Goal: Transaction & Acquisition: Purchase product/service

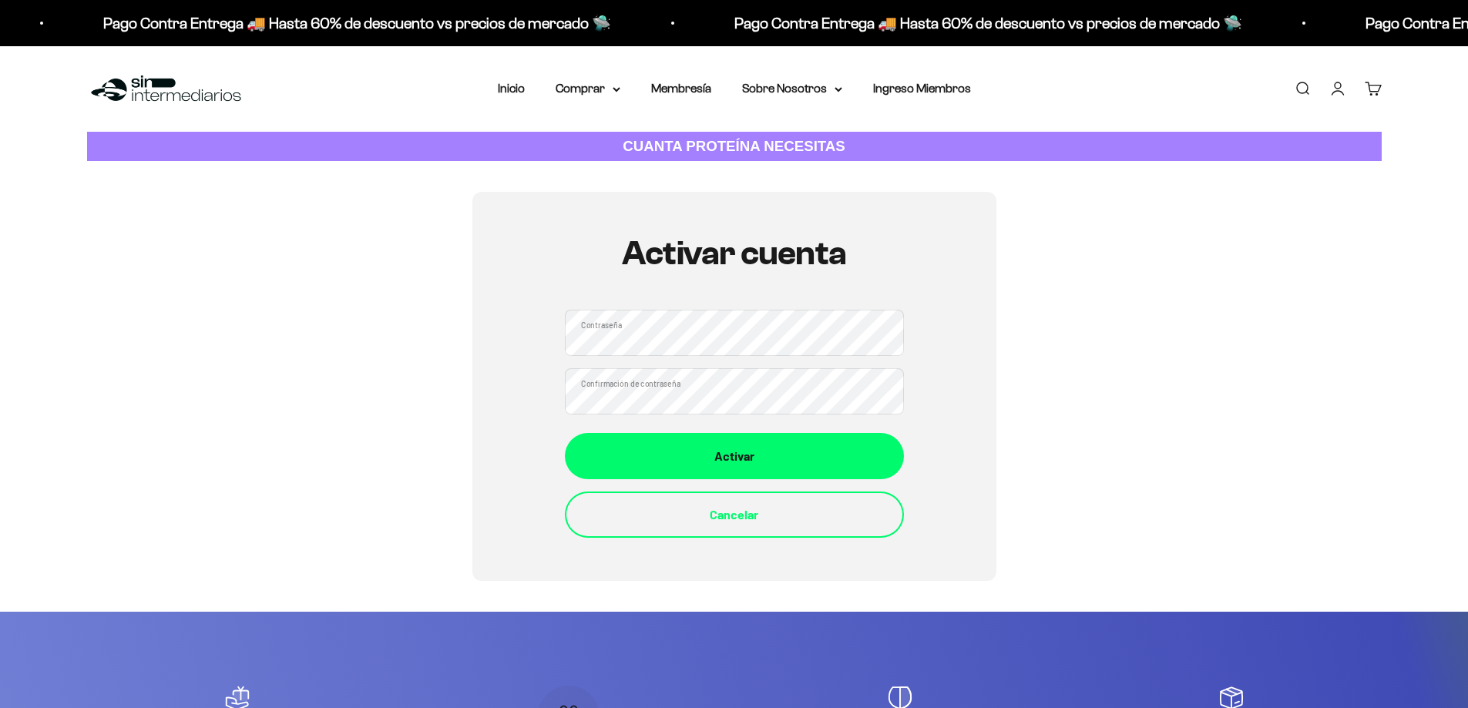
click at [522, 408] on div "Activar cuenta Contraseña Confirmación de contraseña Activar Cancelar" at bounding box center [734, 386] width 524 height 388
click at [784, 482] on div "Activar Cancelar" at bounding box center [734, 485] width 339 height 105
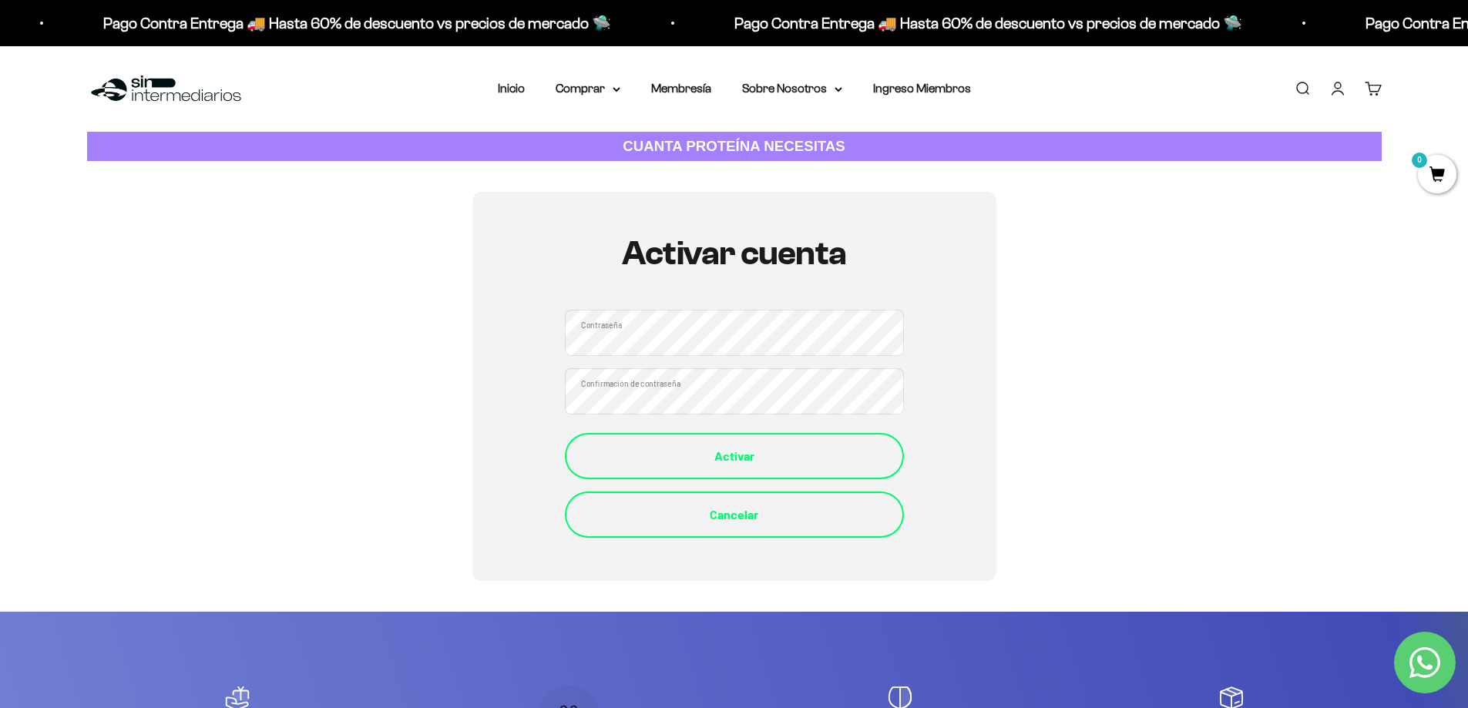
click at [793, 463] on div "Activar" at bounding box center [734, 456] width 277 height 20
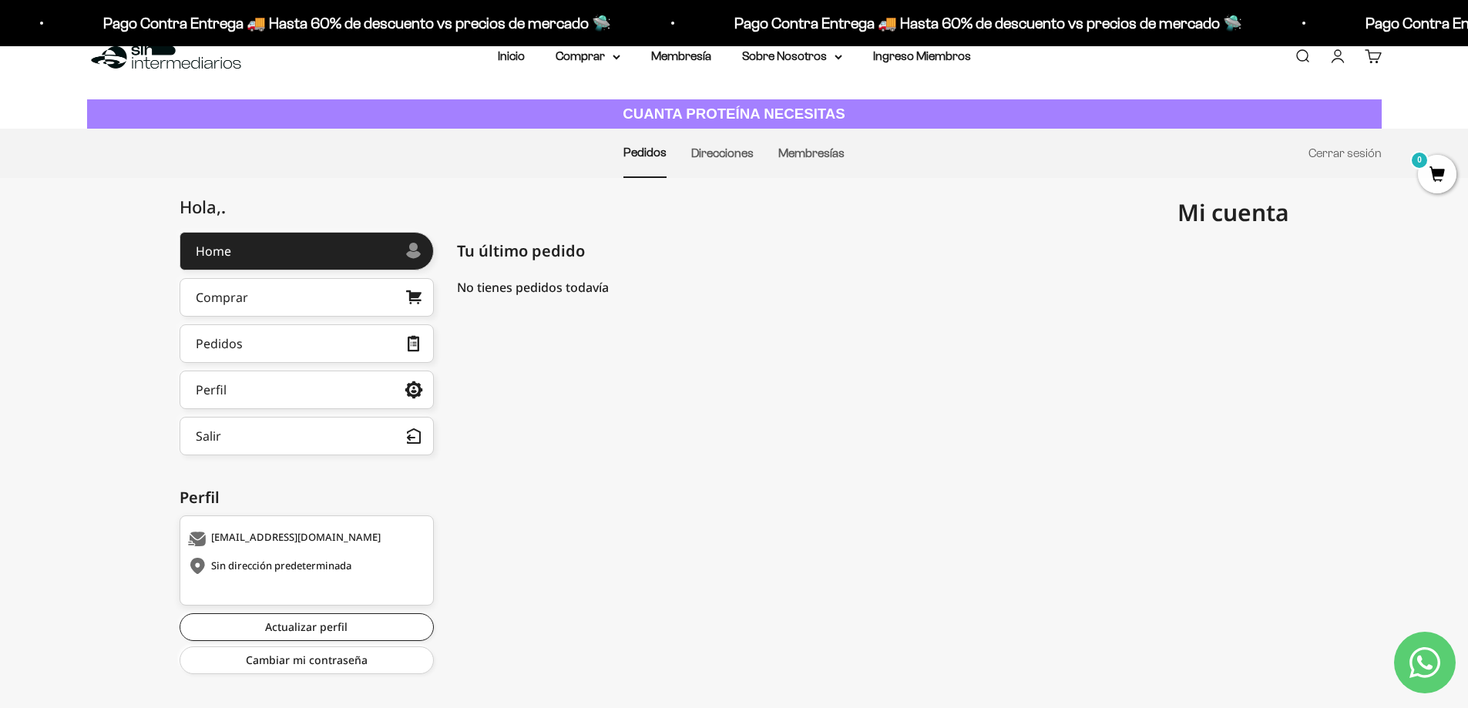
scroll to position [50, 0]
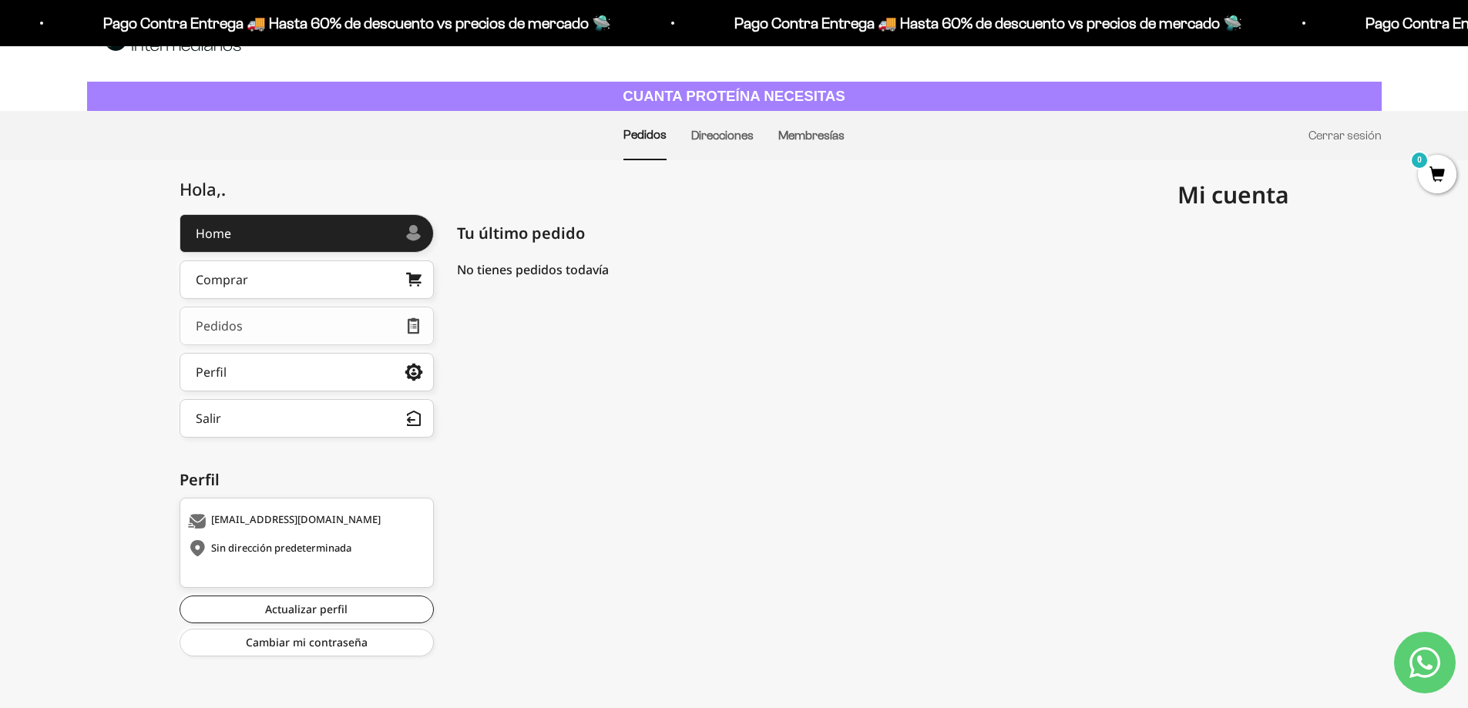
click at [277, 317] on link "Pedidos" at bounding box center [307, 326] width 254 height 39
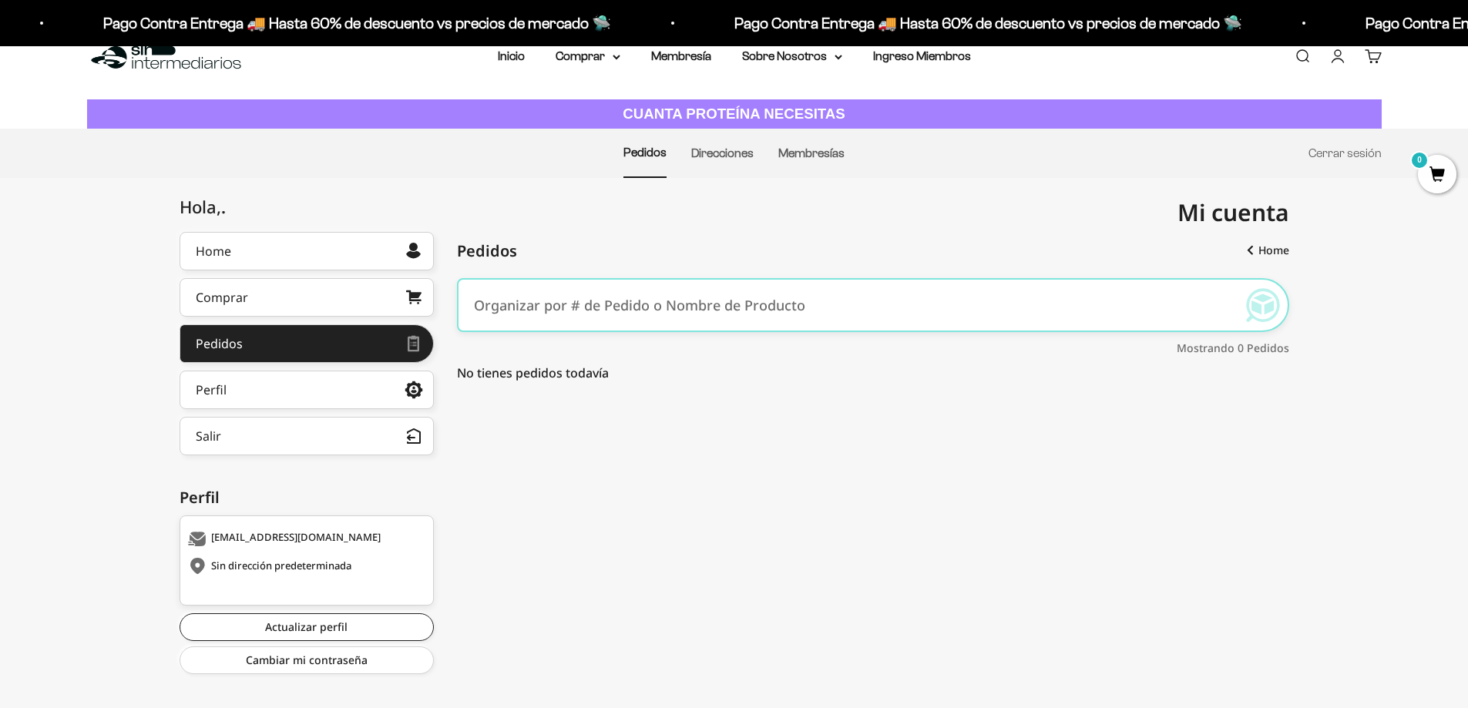
scroll to position [50, 0]
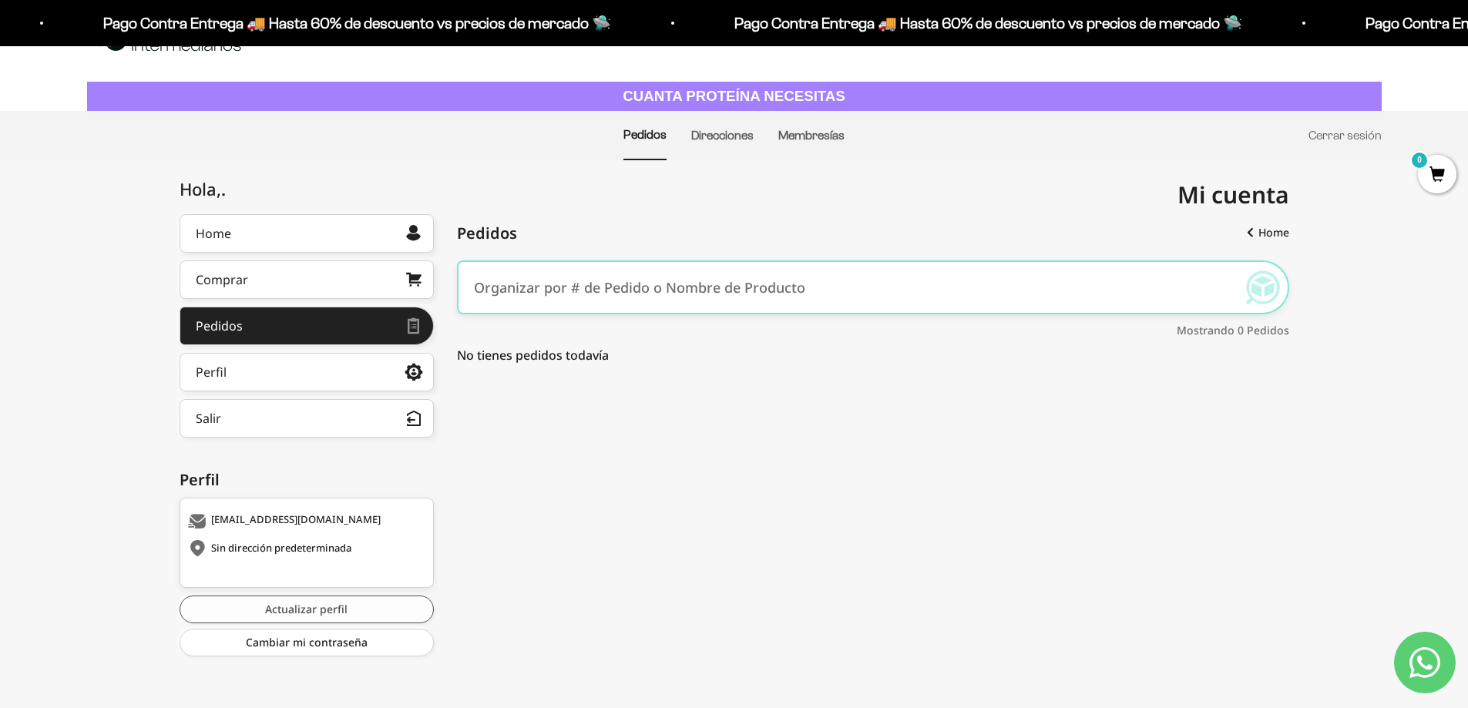
click at [329, 613] on link "Actualizar perfil" at bounding box center [307, 610] width 254 height 28
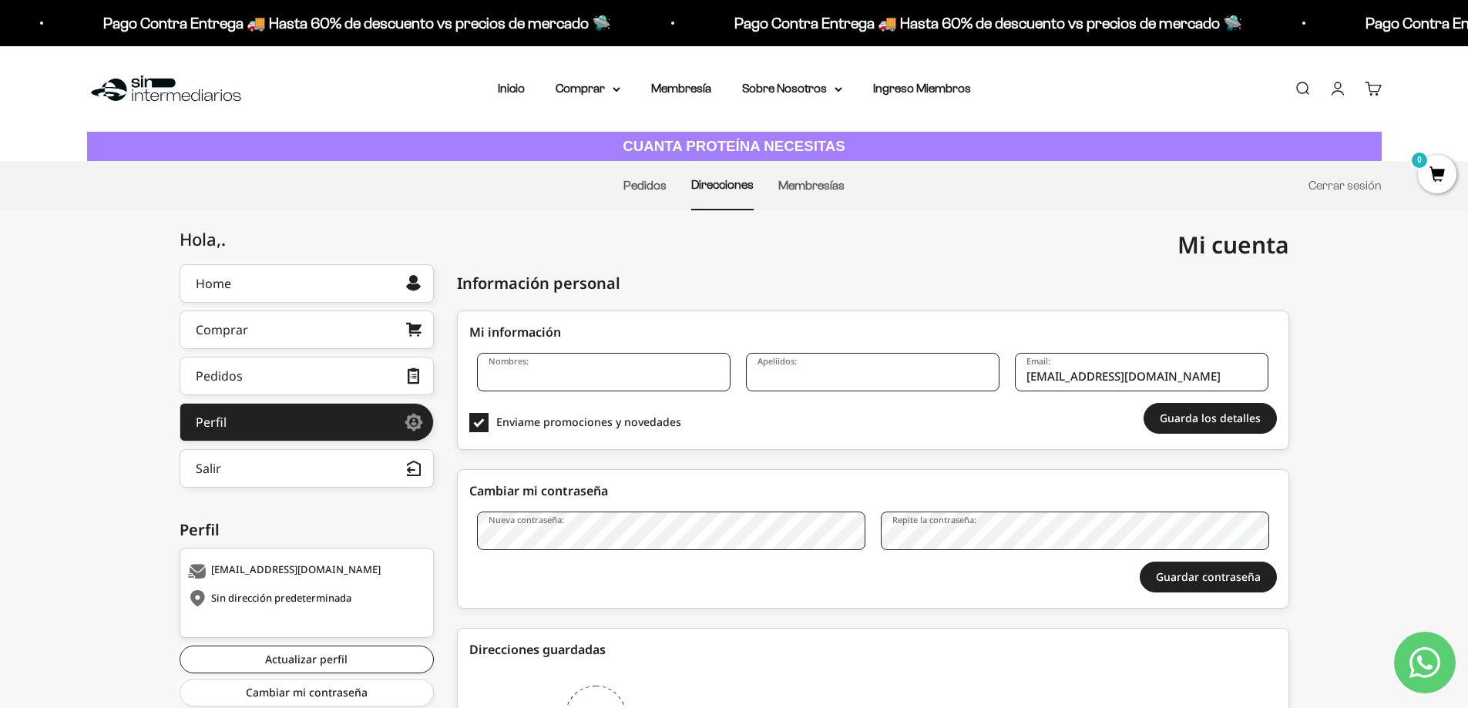
click at [526, 376] on input "Nombres:" at bounding box center [603, 372] width 253 height 39
type input "[PERSON_NAME]"
drag, startPoint x: 848, startPoint y: 392, endPoint x: 845, endPoint y: 371, distance: 20.9
click at [847, 391] on div "Nombres: DIANA CAROLINA Apeliidos: Email: dianita2408@hotmail.com" at bounding box center [872, 378] width 807 height 50
click at [845, 371] on input "Apeliidos:" at bounding box center [872, 372] width 253 height 39
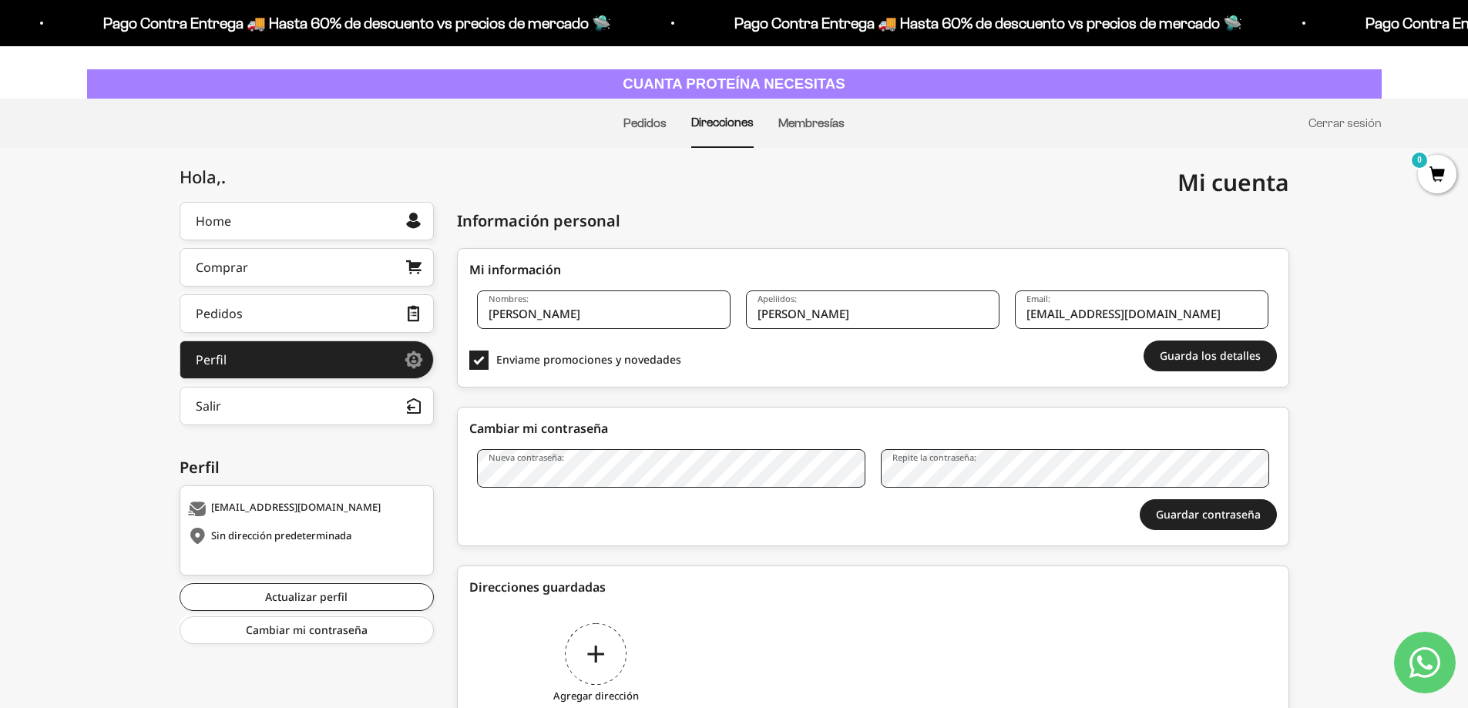
scroll to position [148, 0]
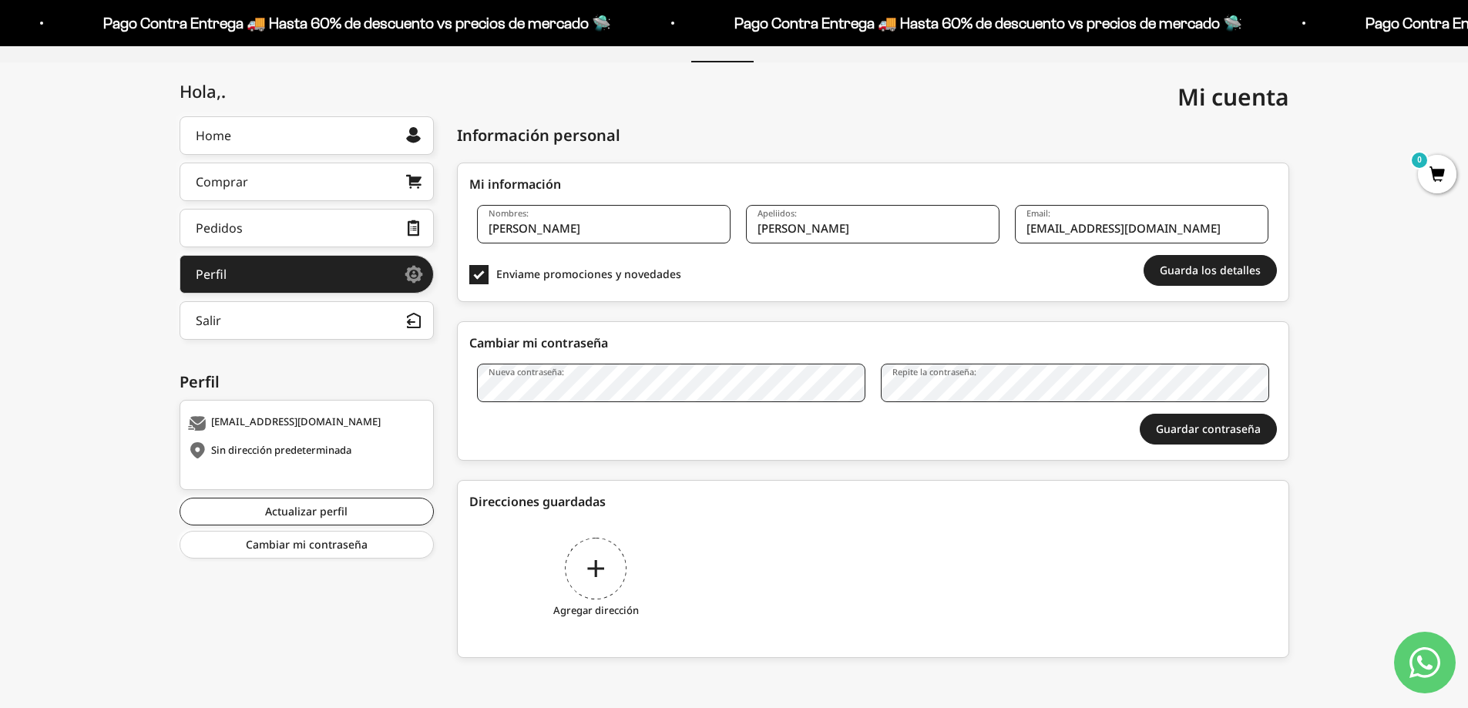
type input "SANDOVAL ZUÑIGA"
click at [606, 578] on div "Agregar dirección" at bounding box center [595, 580] width 253 height 116
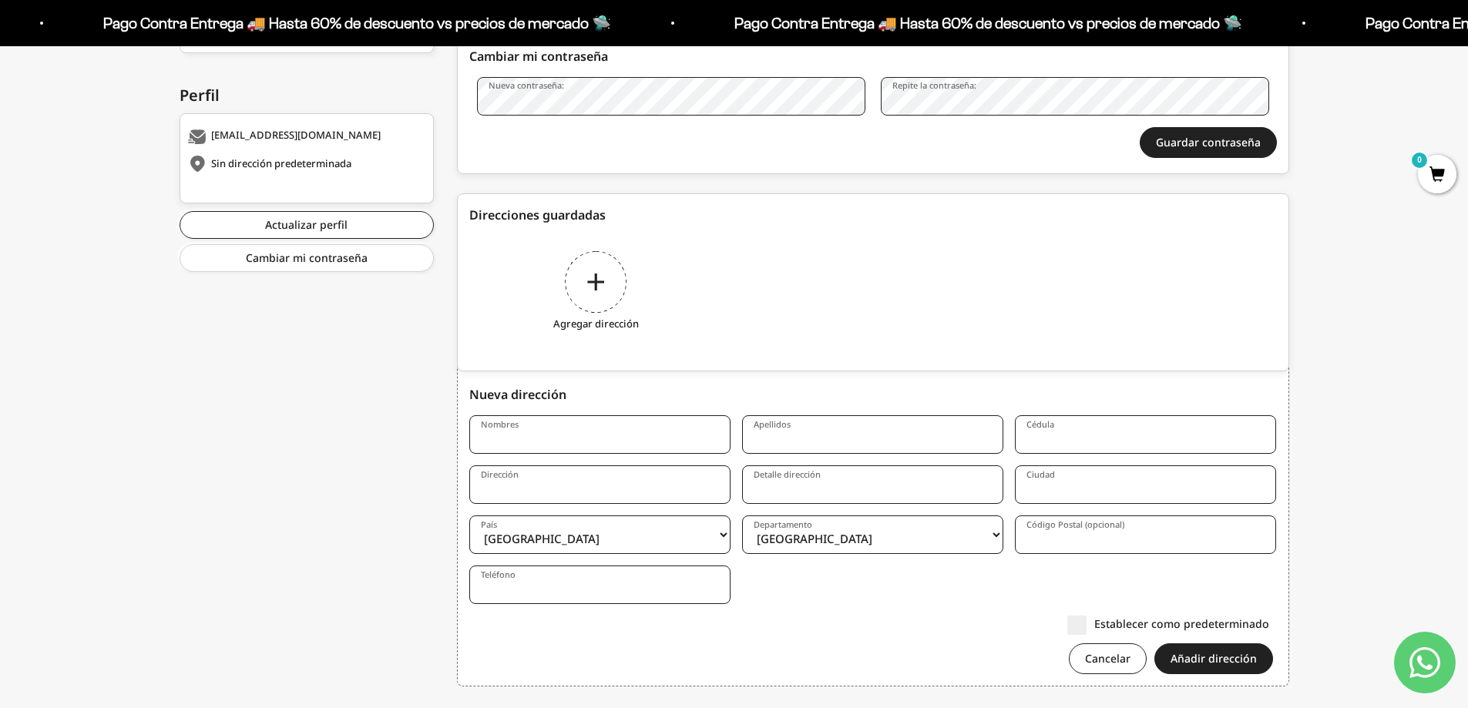
scroll to position [463, 0]
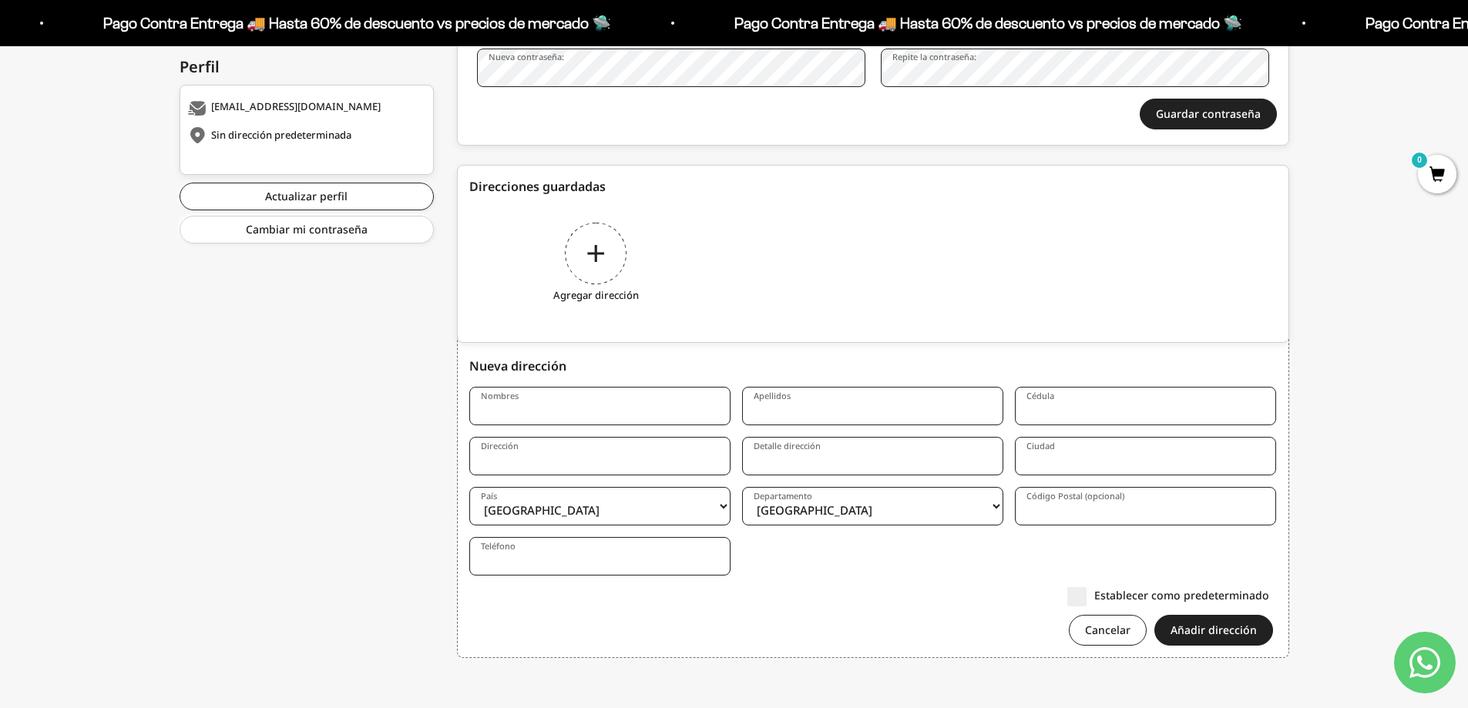
click at [537, 405] on input "Nombres" at bounding box center [599, 406] width 261 height 39
type input "DIANA CAROLINA"
click at [832, 411] on input "Apellidos" at bounding box center [872, 406] width 261 height 39
type input "SANDOVAL ZUÑIGA"
click at [1046, 409] on input "Cédula" at bounding box center [1145, 406] width 261 height 39
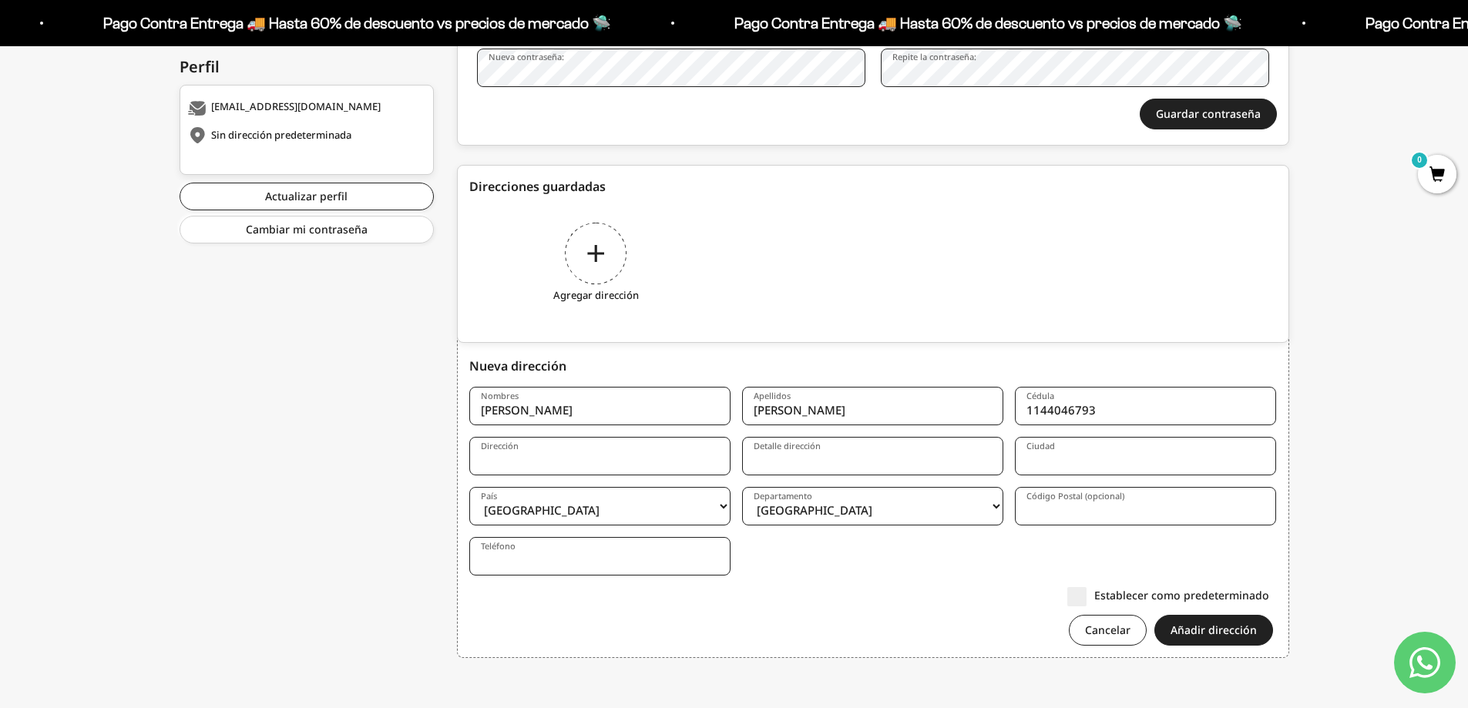
type input "1144046793"
click at [621, 459] on input "Dirección" at bounding box center [599, 456] width 261 height 39
type input "CARRERA 12 # 8-36 B/ CENTENARIO"
click at [819, 457] on input "Detalle dirección" at bounding box center [872, 456] width 261 height 39
type input "DENTRO DEL PARQUEADERO CASA 1"
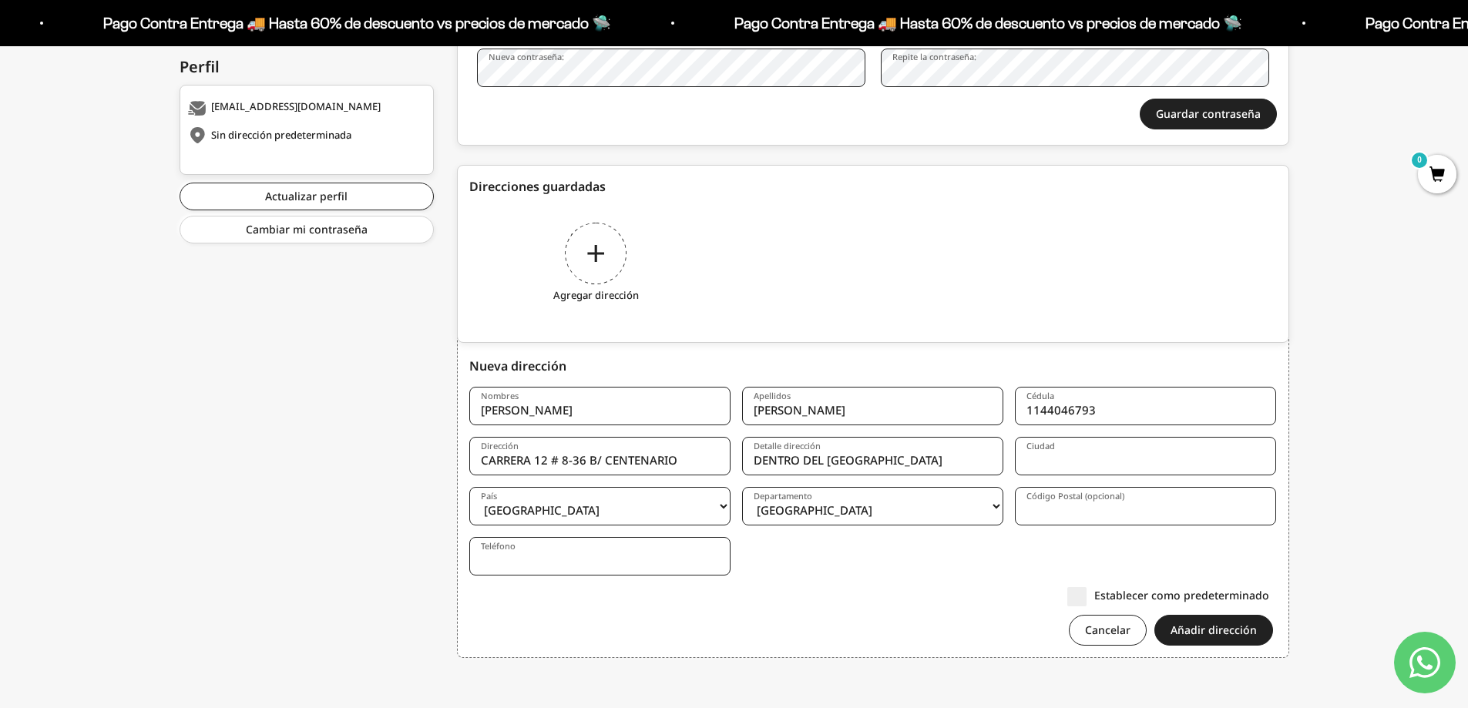
click at [1023, 461] on input "Ciudad" at bounding box center [1145, 456] width 261 height 39
type input "SANTANDER DE QUILICHAO"
click at [781, 505] on select "Amazonas Antioquia Arauca Atlántico Bogotá Bolívar Boyacá Caldas Caquetá Casana…" at bounding box center [872, 506] width 261 height 39
select select "Cauca"
click at [742, 487] on select "Amazonas Antioquia Arauca Atlántico Bogotá Bolívar Boyacá Caldas Caquetá Casana…" at bounding box center [872, 506] width 261 height 39
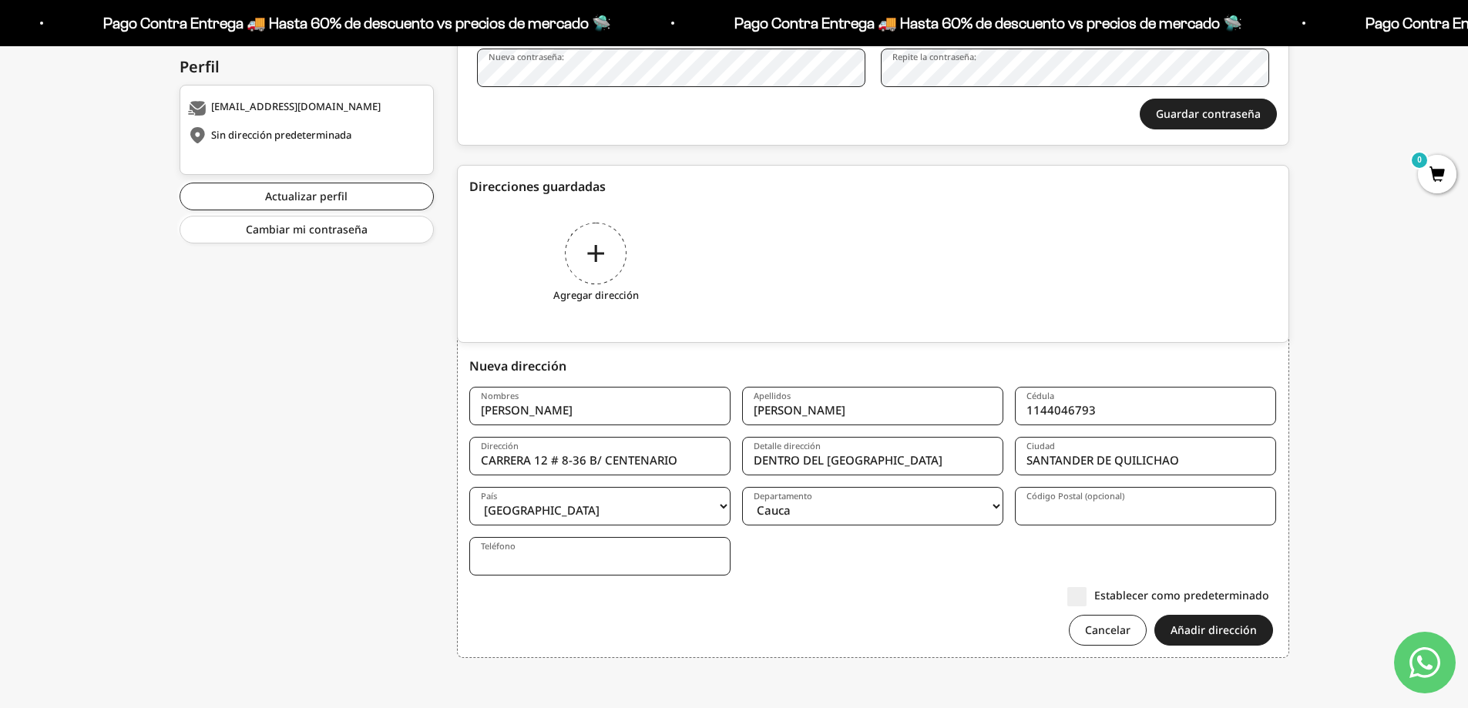
click at [1066, 509] on input "Código Postal (opcional)" at bounding box center [1145, 506] width 261 height 39
click at [519, 552] on input "Teléfono" at bounding box center [599, 556] width 261 height 39
type input "3215764855"
click at [1223, 623] on button "Añadir dirección" at bounding box center [1213, 630] width 119 height 31
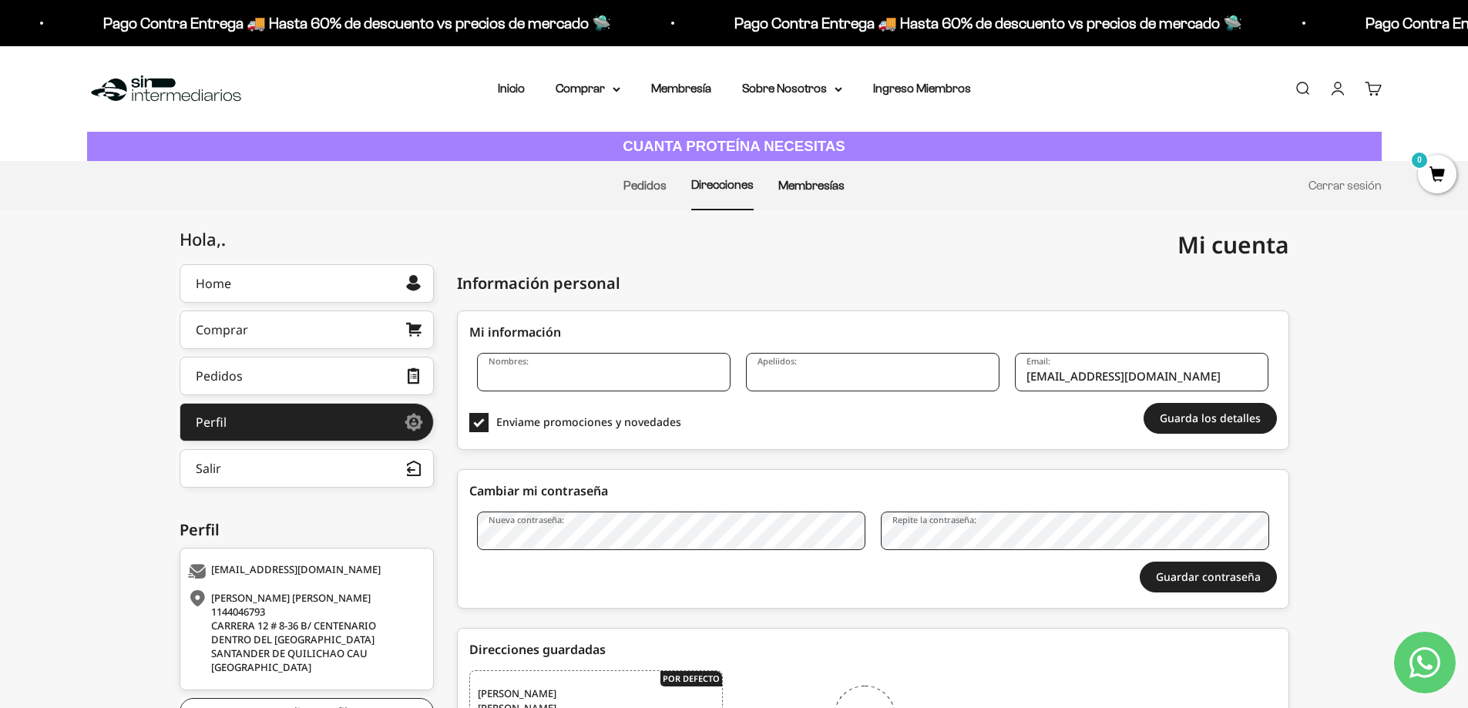
click at [822, 189] on link "Membresías" at bounding box center [811, 185] width 66 height 13
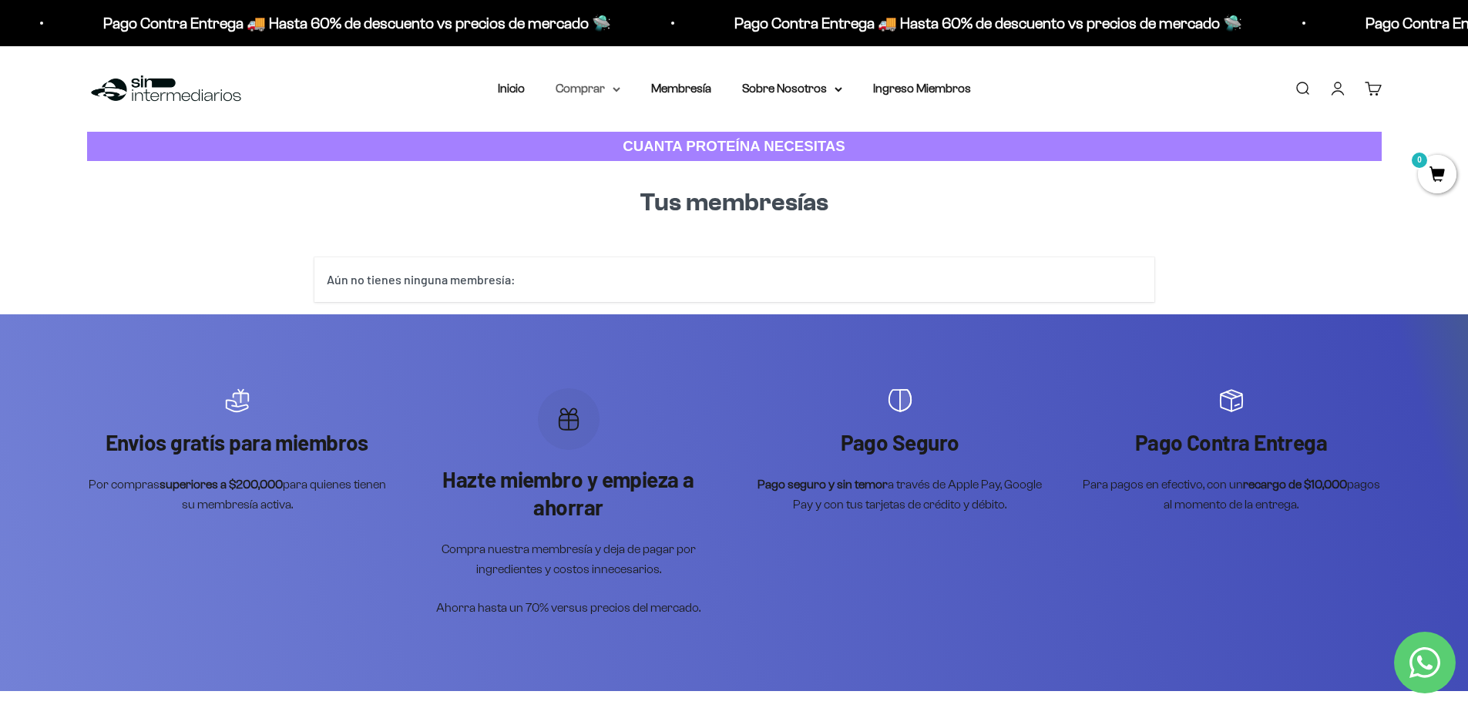
click at [603, 89] on summary "Comprar" at bounding box center [588, 89] width 65 height 20
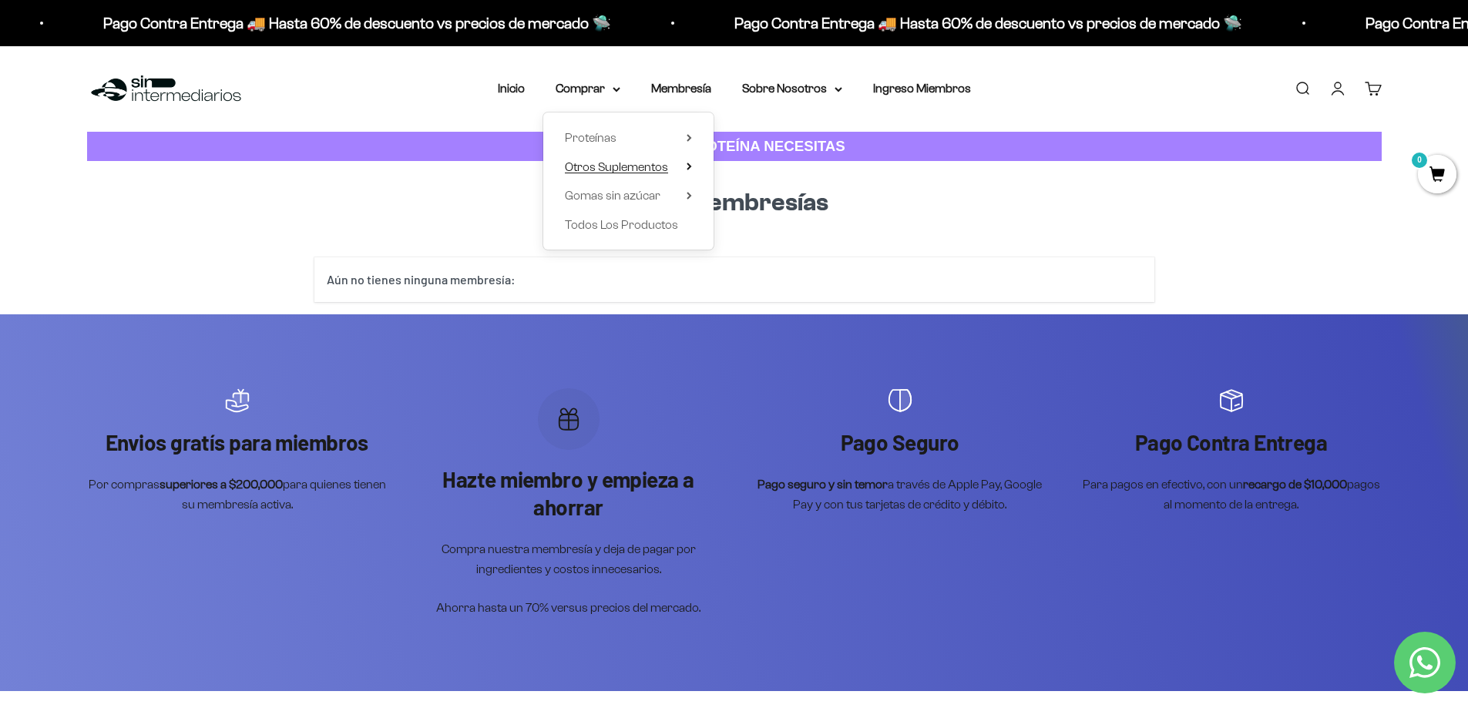
click at [682, 166] on summary "Otros Suplementos" at bounding box center [628, 167] width 127 height 20
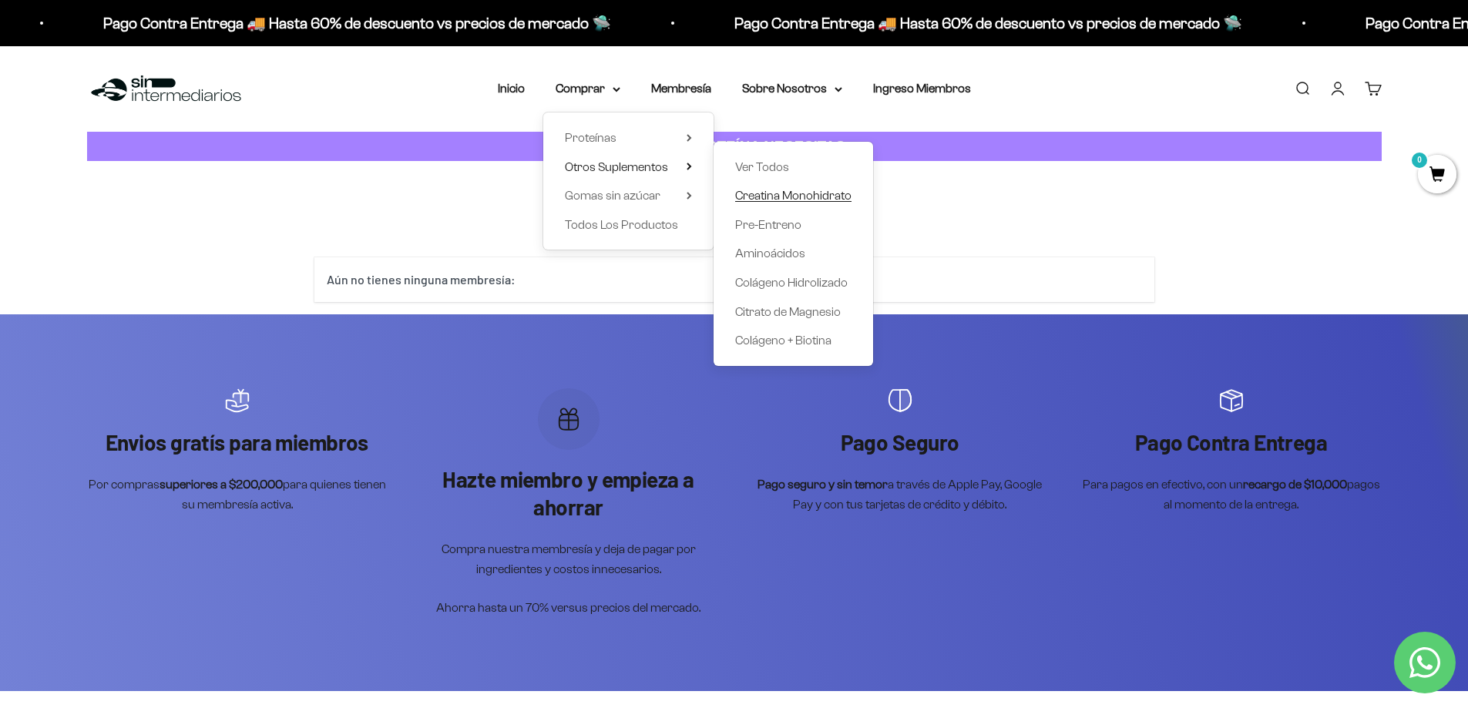
click at [818, 194] on span "Creatina Monohidrato" at bounding box center [793, 195] width 116 height 13
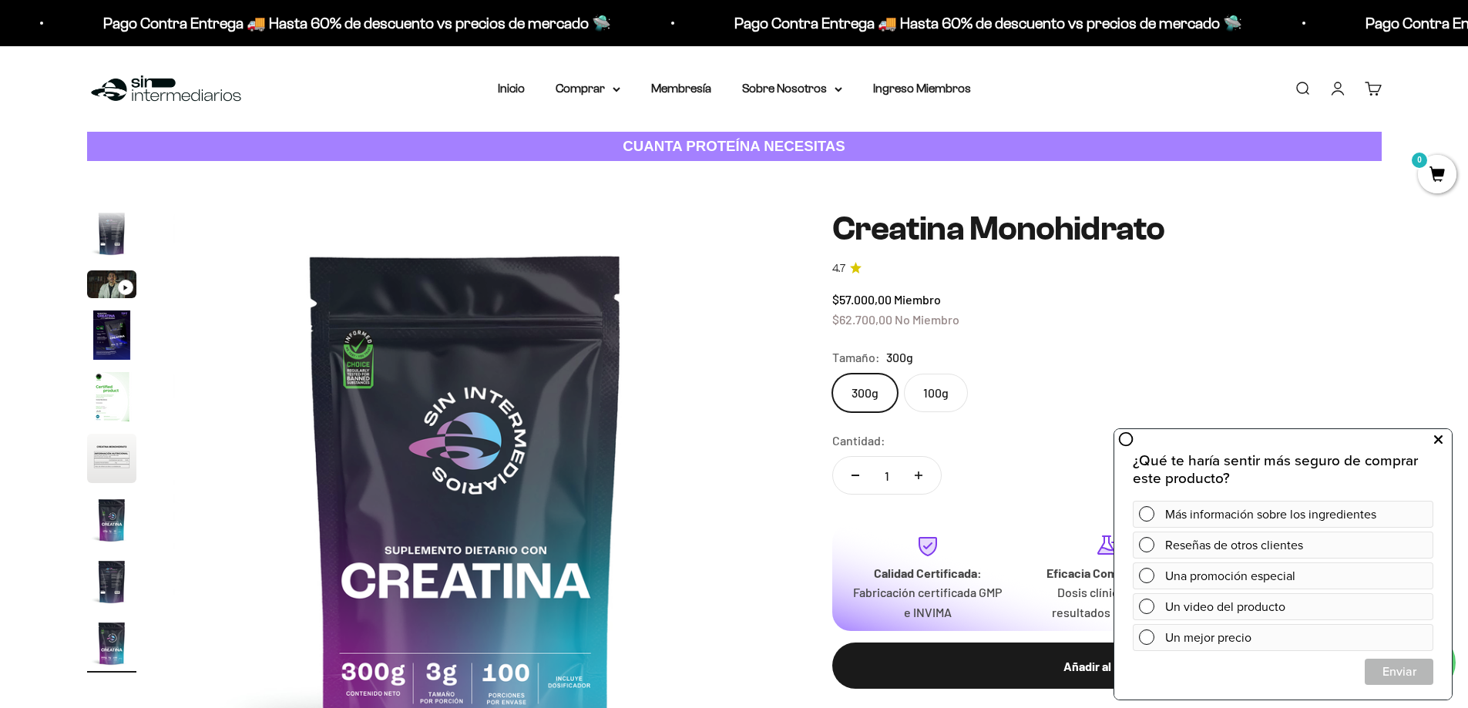
click at [1439, 438] on icon at bounding box center [1438, 440] width 8 height 20
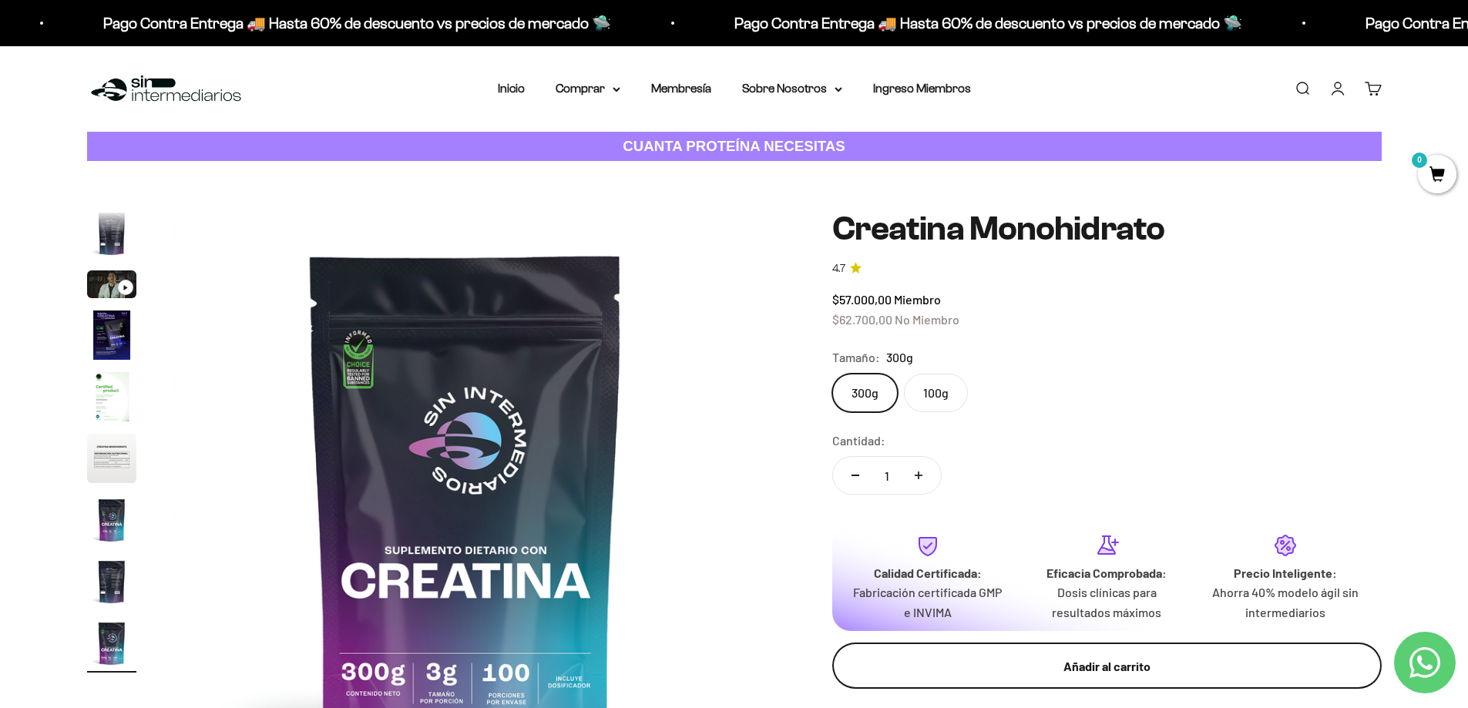
click at [1131, 663] on div "Añadir al carrito" at bounding box center [1107, 666] width 488 height 20
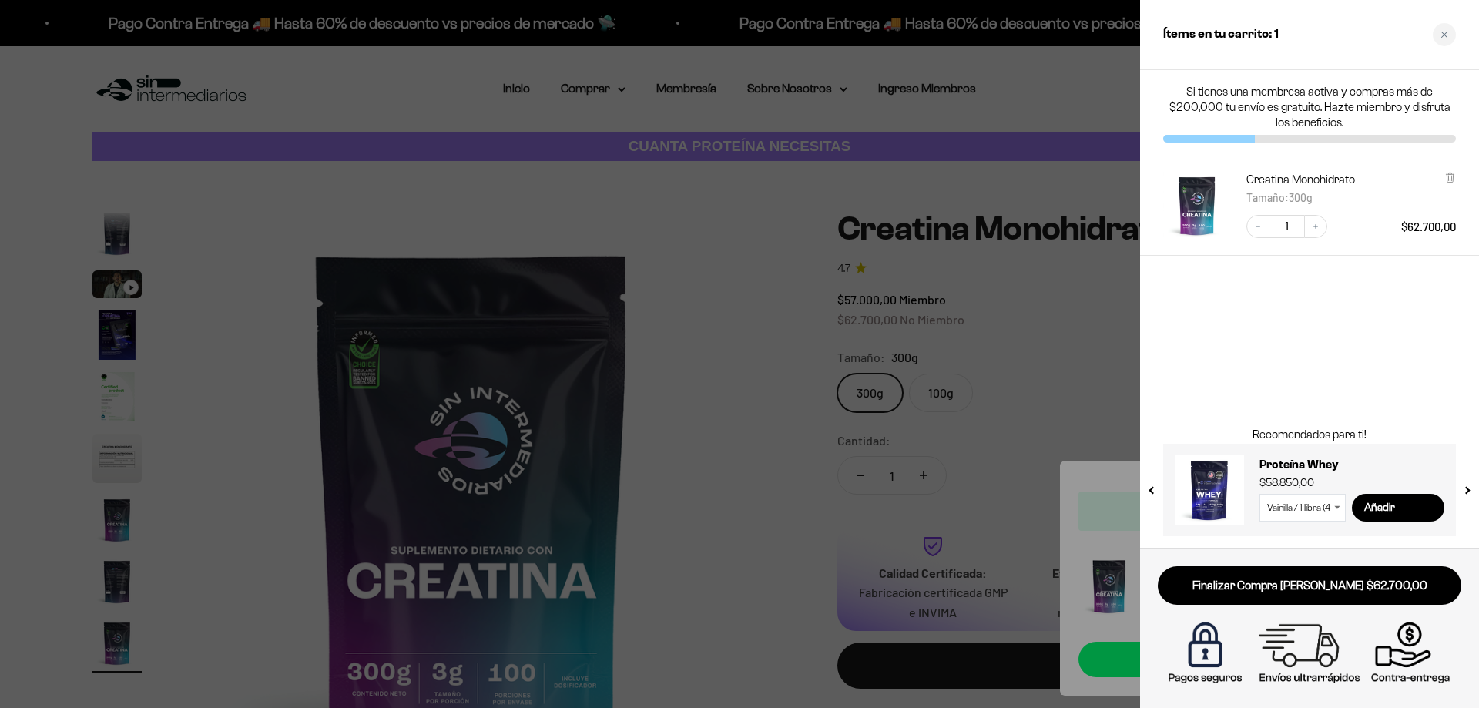
click at [679, 123] on div at bounding box center [739, 354] width 1479 height 708
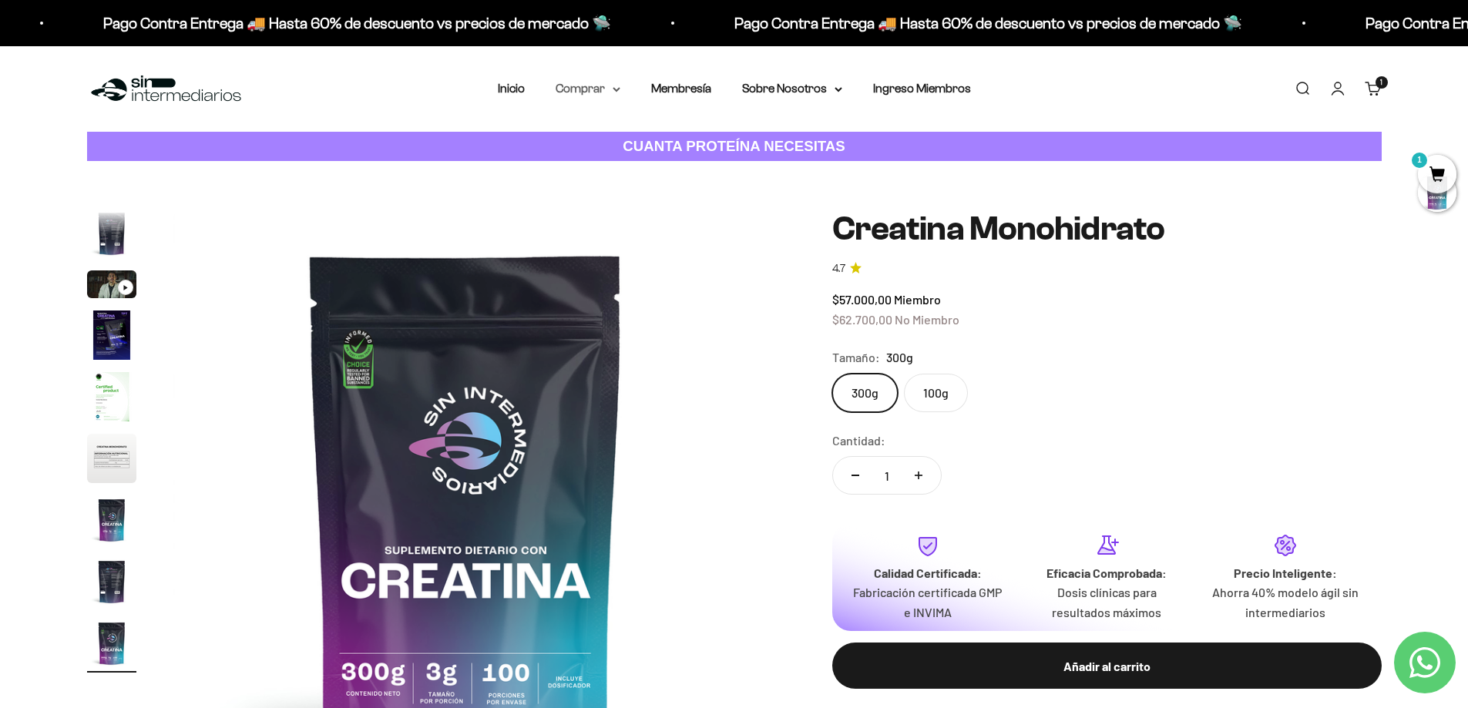
click at [613, 87] on icon at bounding box center [617, 89] width 8 height 5
click at [612, 139] on span "Proteínas" at bounding box center [591, 137] width 52 height 13
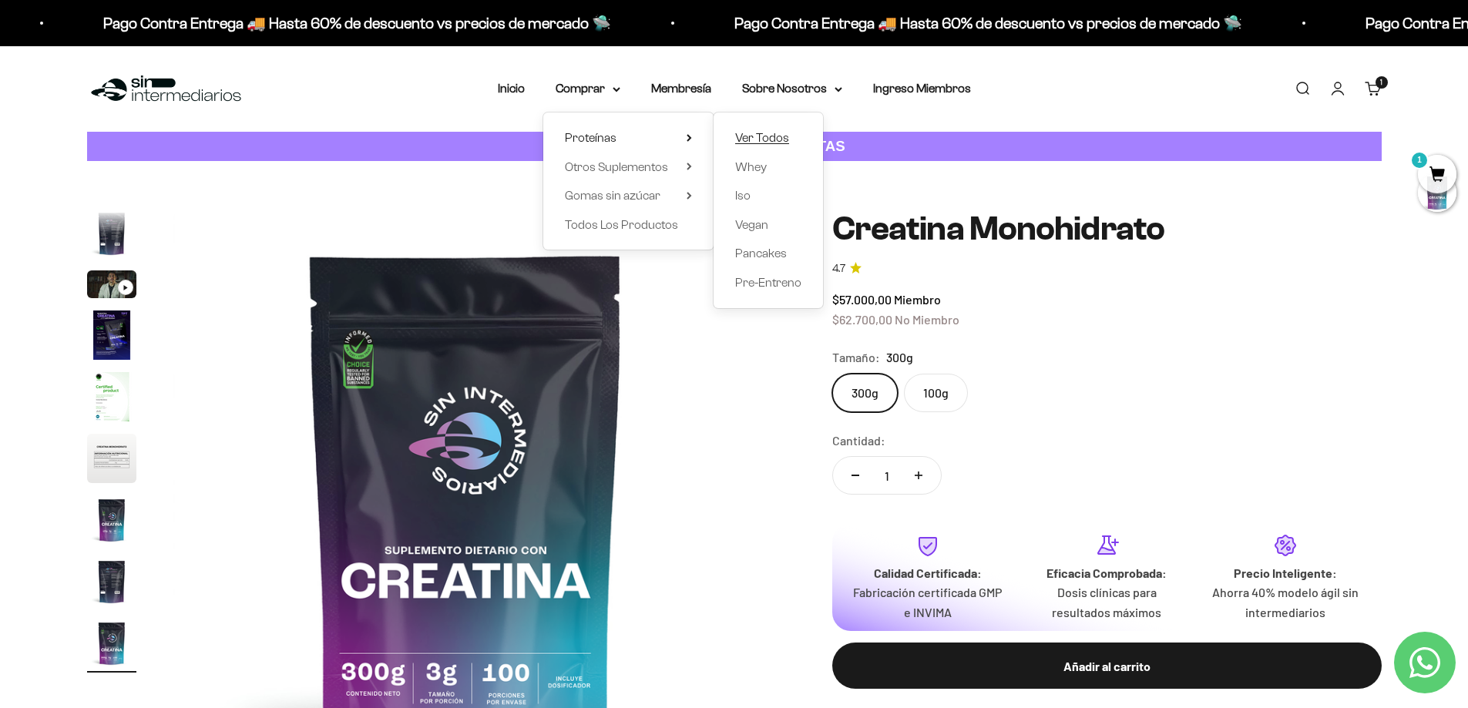
click at [760, 133] on span "Ver Todos" at bounding box center [762, 137] width 54 height 13
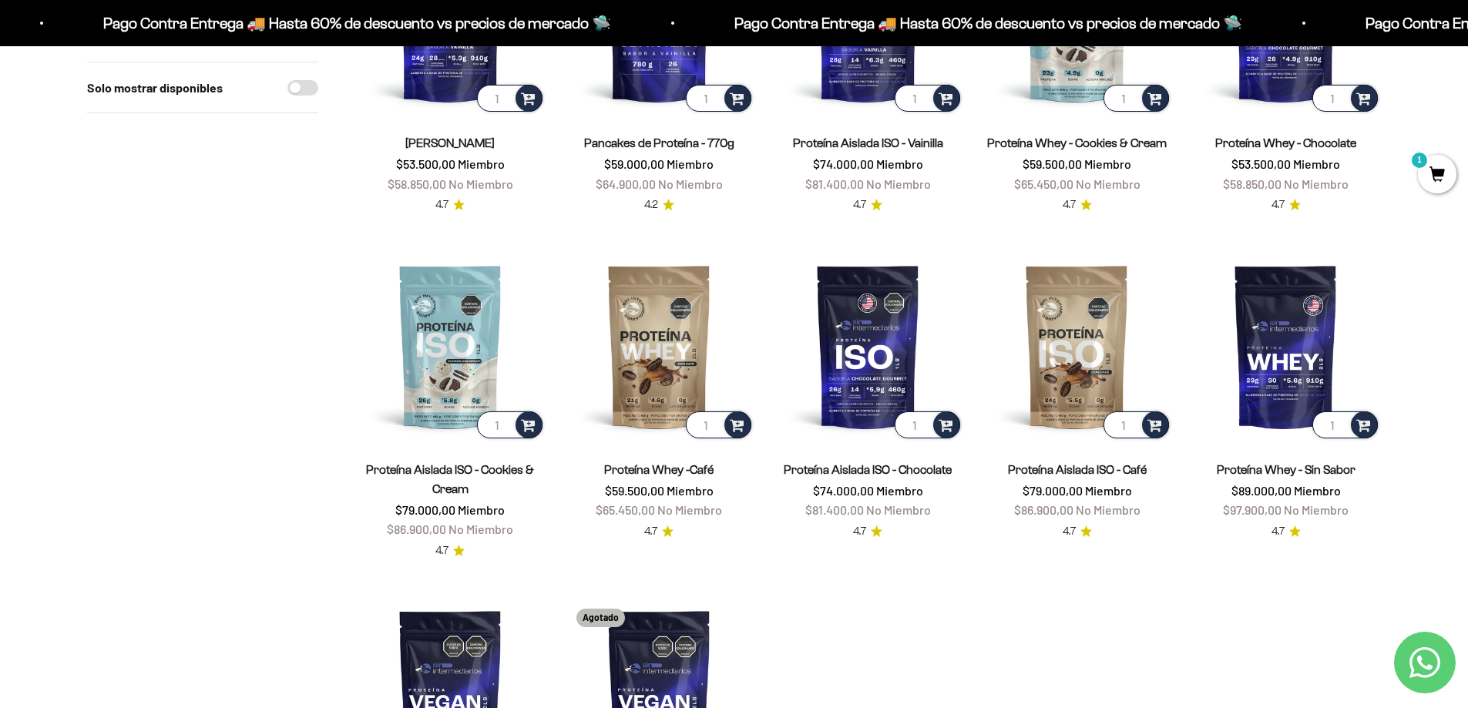
scroll to position [385, 0]
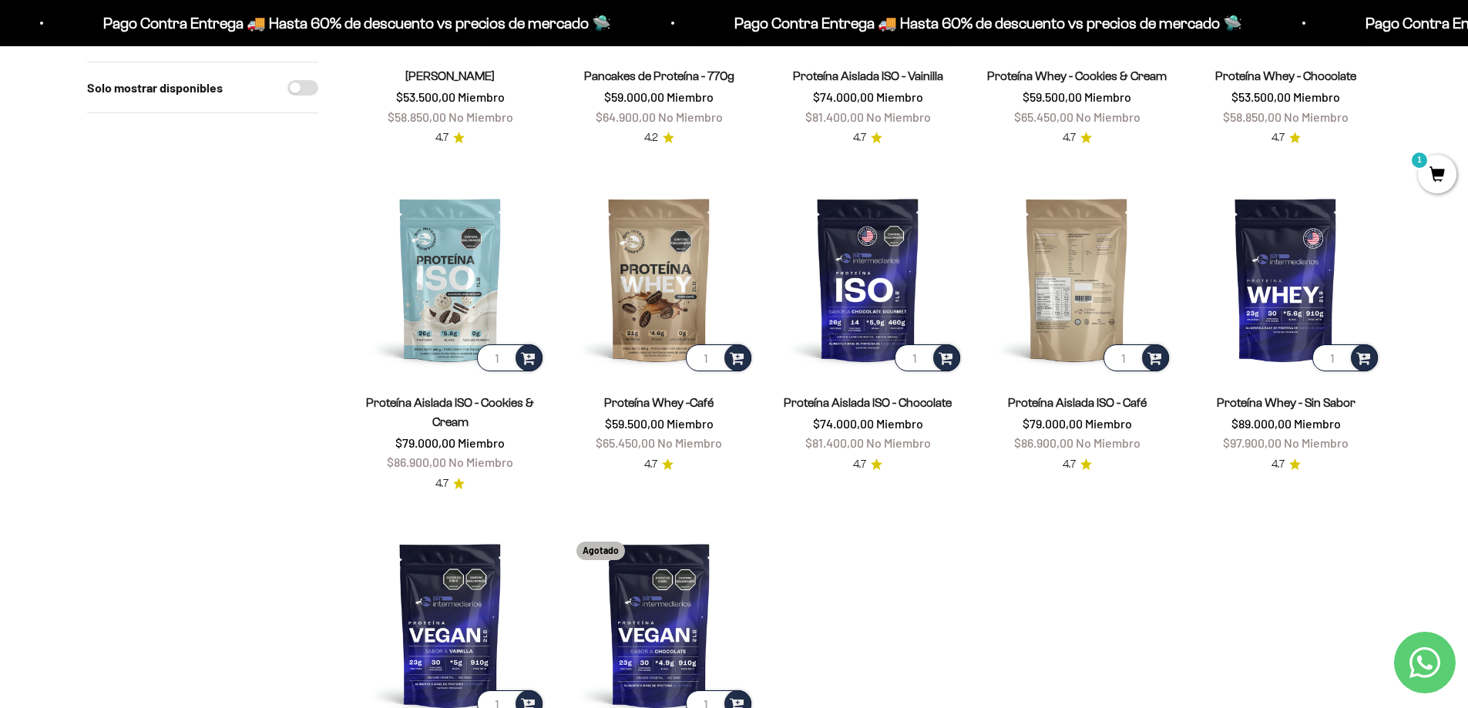
click at [1061, 253] on img at bounding box center [1077, 279] width 190 height 190
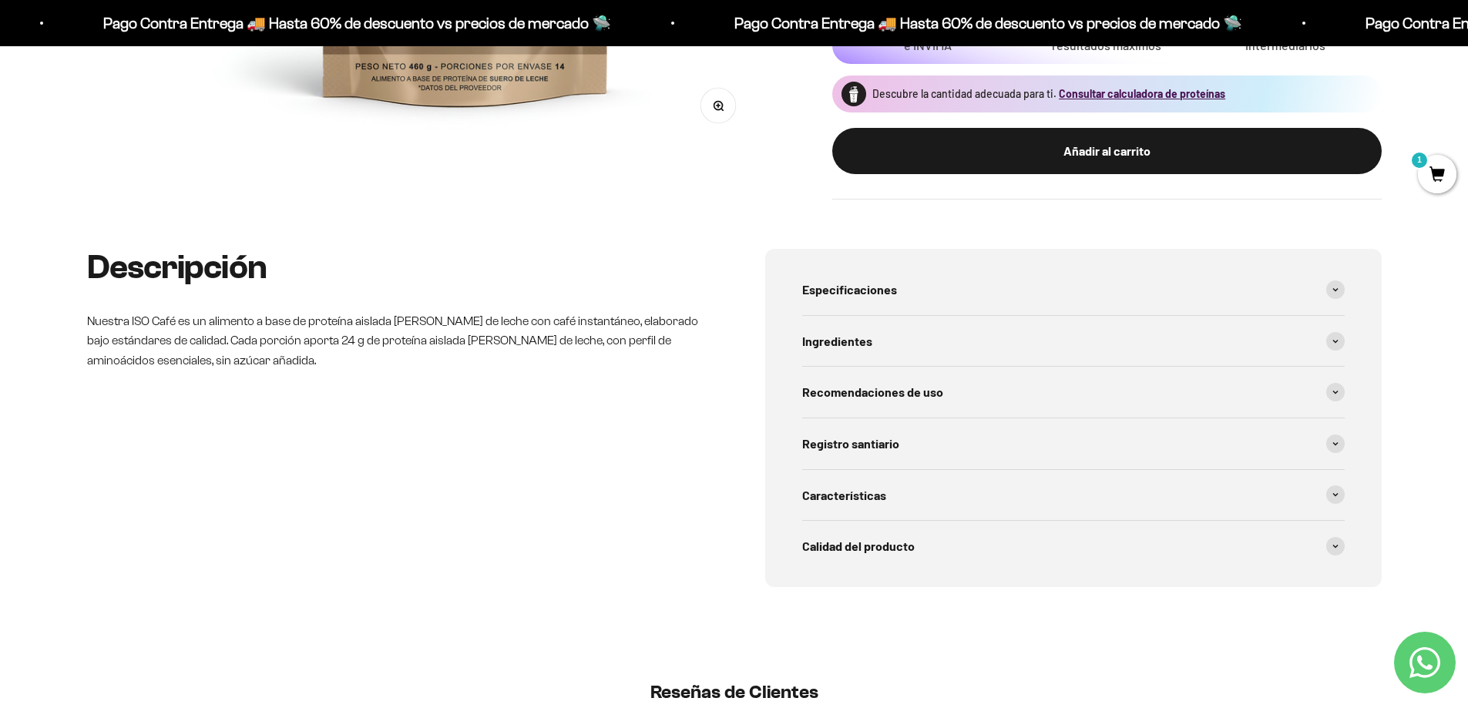
scroll to position [664, 0]
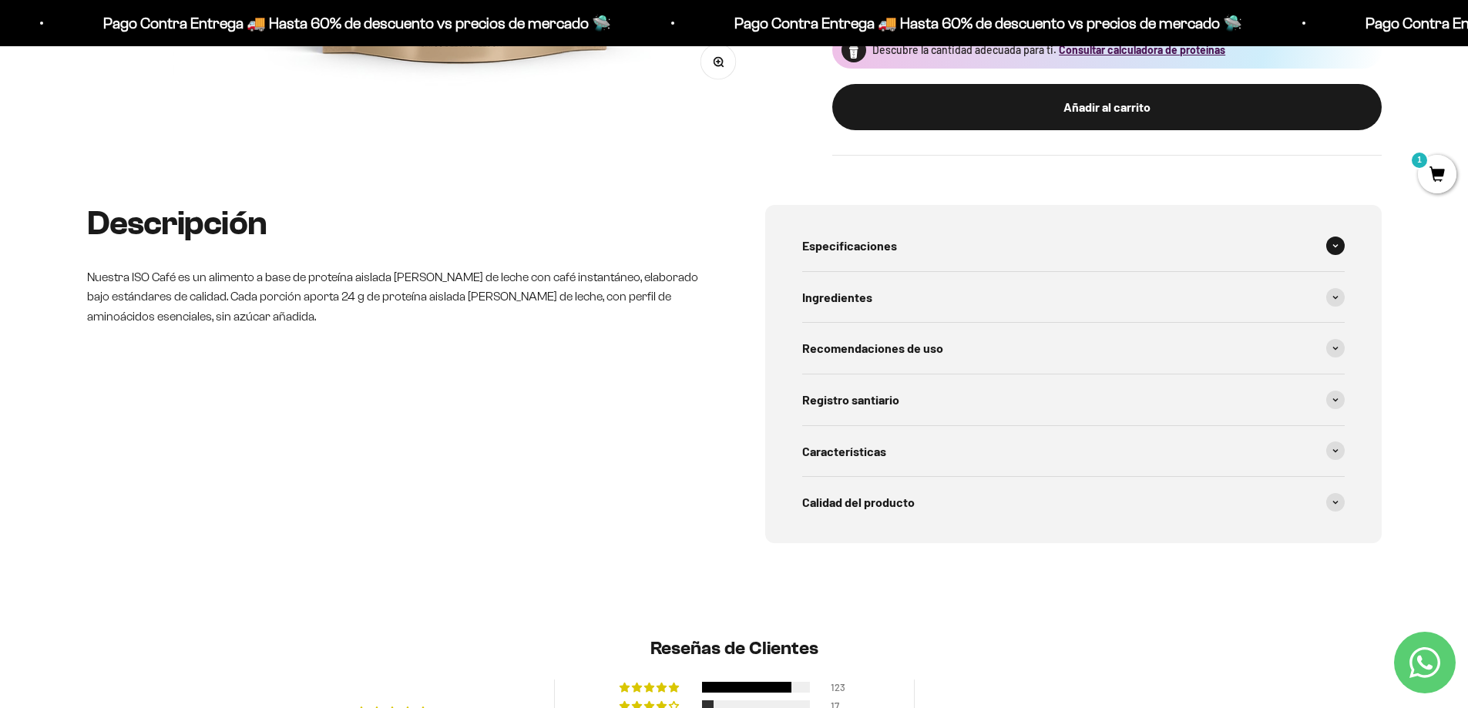
click at [915, 257] on div "Especificaciones" at bounding box center [1073, 245] width 542 height 51
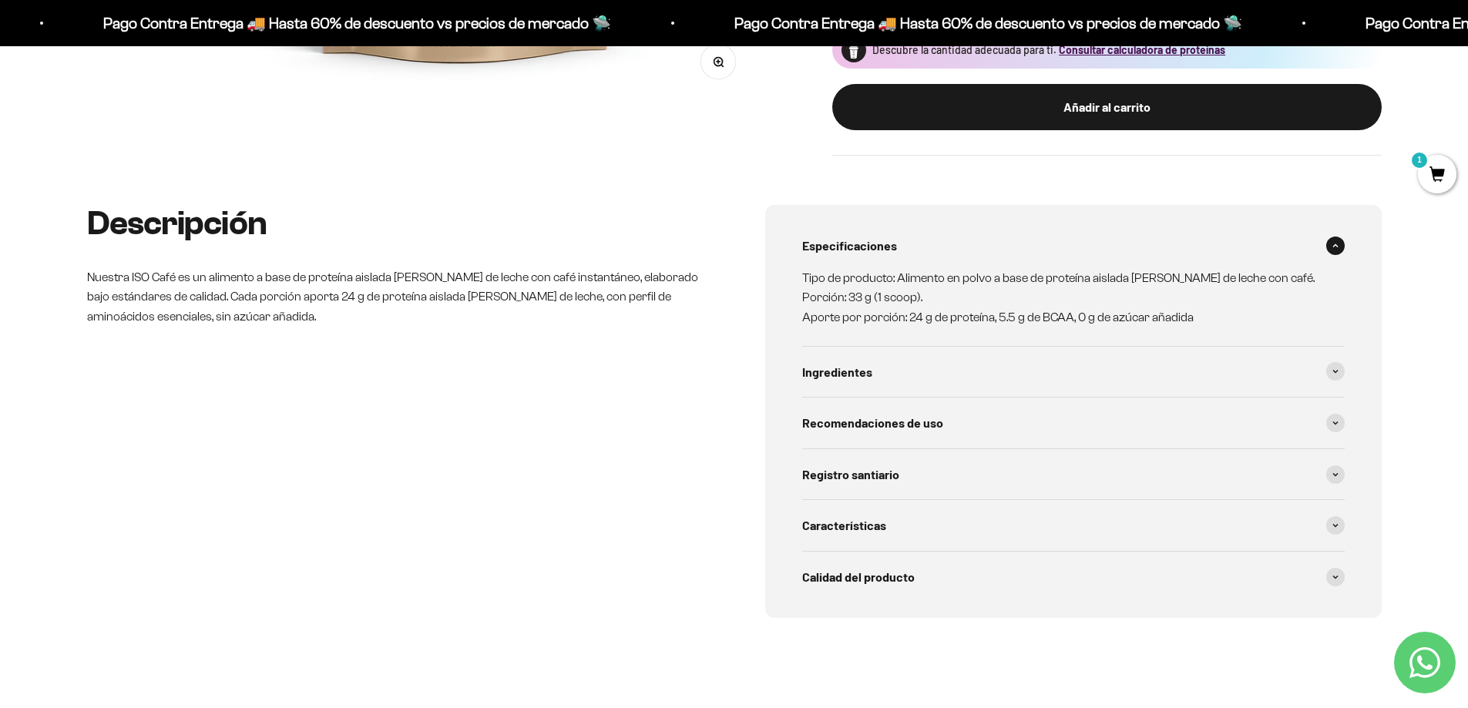
click at [1326, 243] on span at bounding box center [1335, 246] width 18 height 18
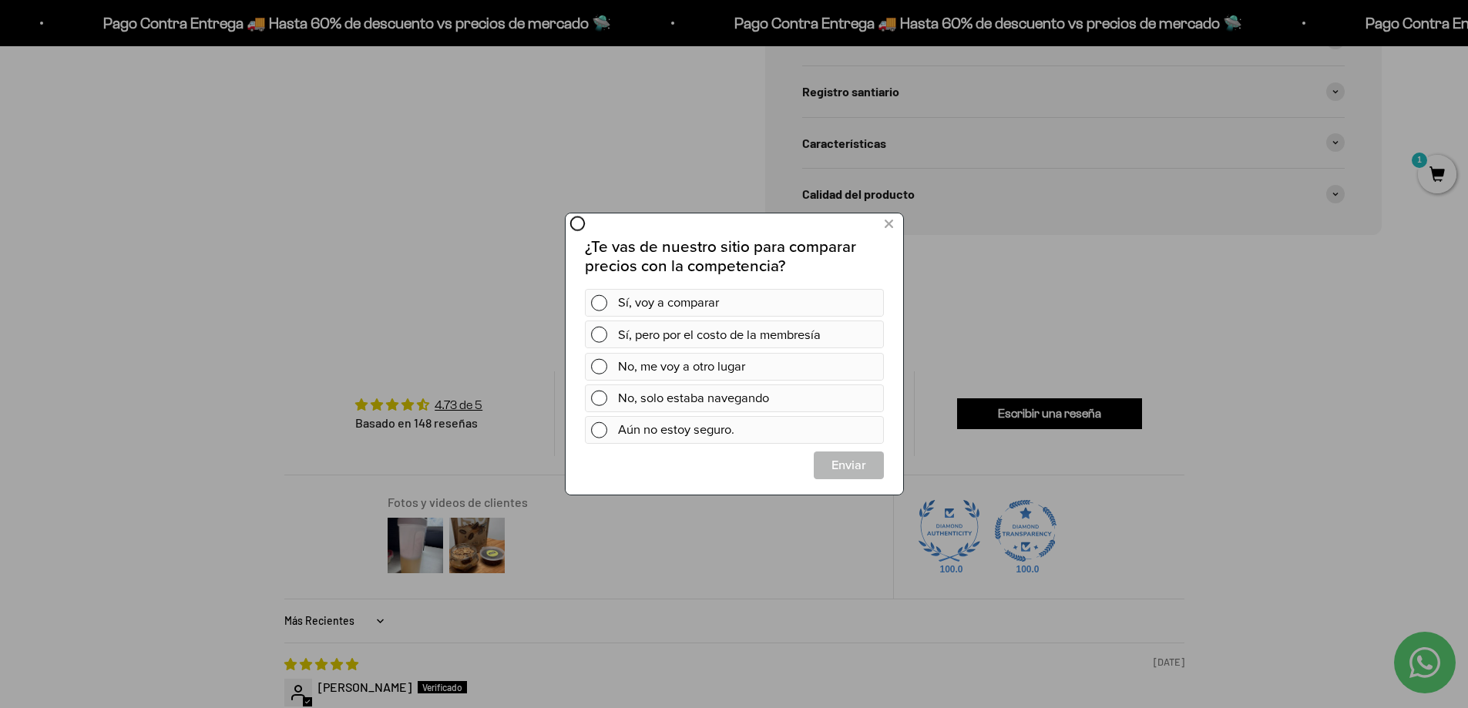
scroll to position [0, 0]
click at [881, 223] on button at bounding box center [888, 224] width 29 height 25
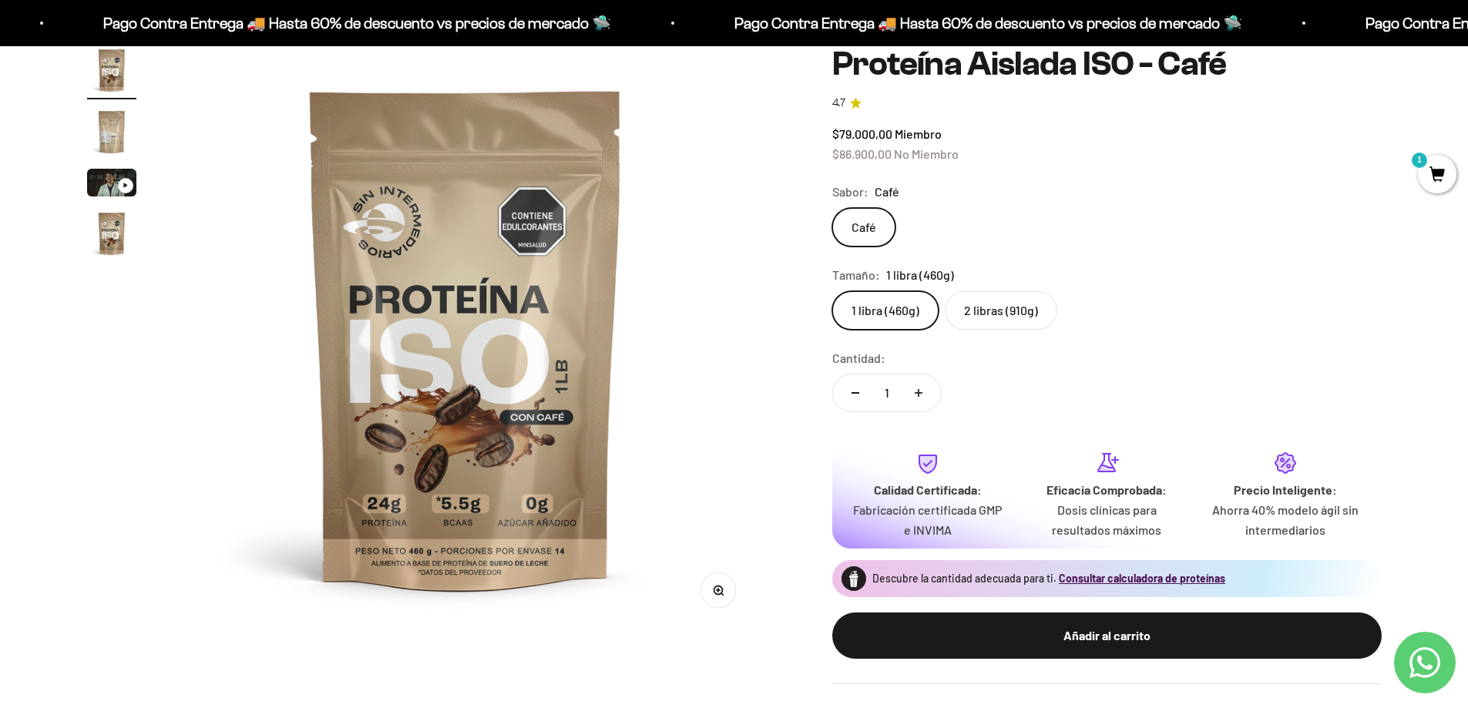
scroll to position [125, 0]
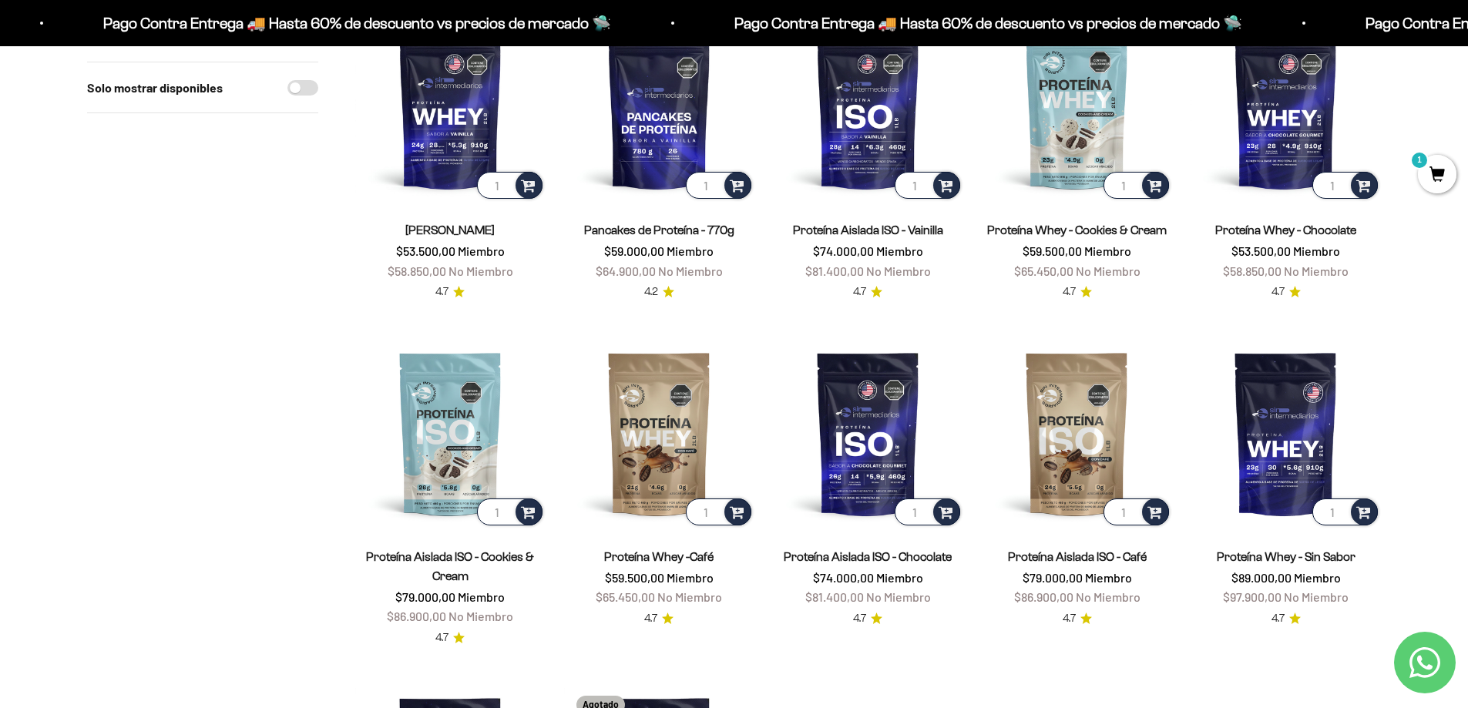
scroll to position [77, 0]
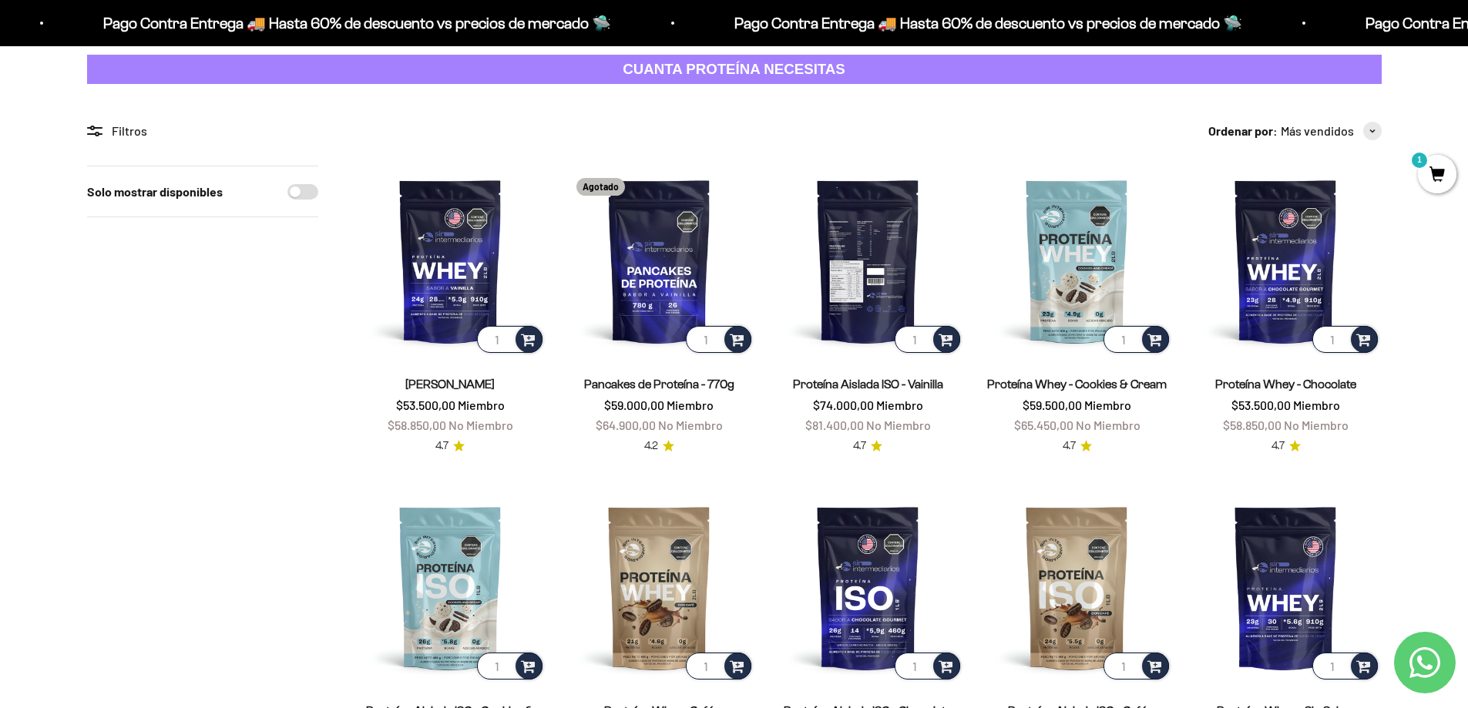
click at [852, 238] on img at bounding box center [868, 261] width 190 height 190
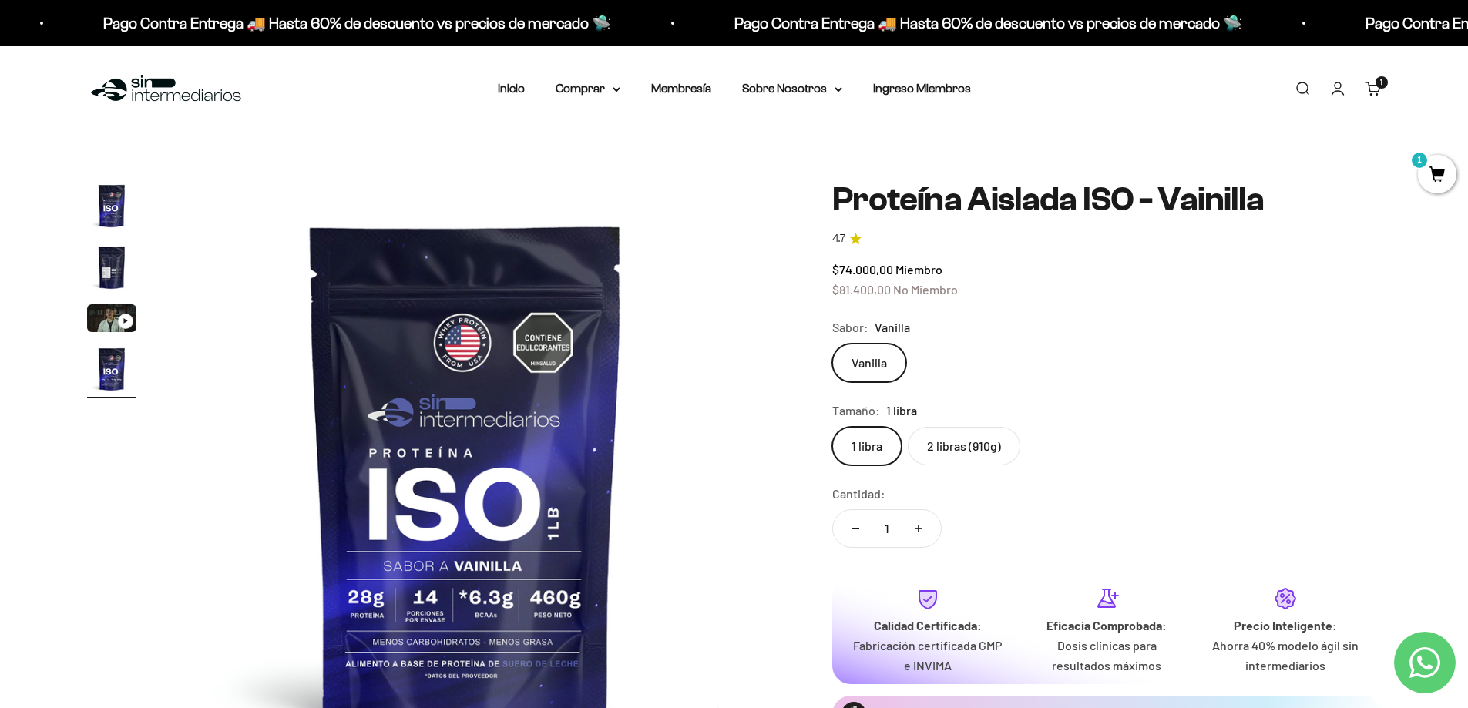
click at [957, 445] on label "2 libras (910g)" at bounding box center [964, 446] width 112 height 39
click at [832, 427] on input "2 libras (910g)" at bounding box center [831, 426] width 1 height 1
click at [857, 449] on label "1 libra" at bounding box center [866, 446] width 69 height 39
click at [832, 427] on input "1 libra" at bounding box center [831, 426] width 1 height 1
click at [1379, 88] on cart-count "1 artículo 1" at bounding box center [1381, 82] width 12 height 12
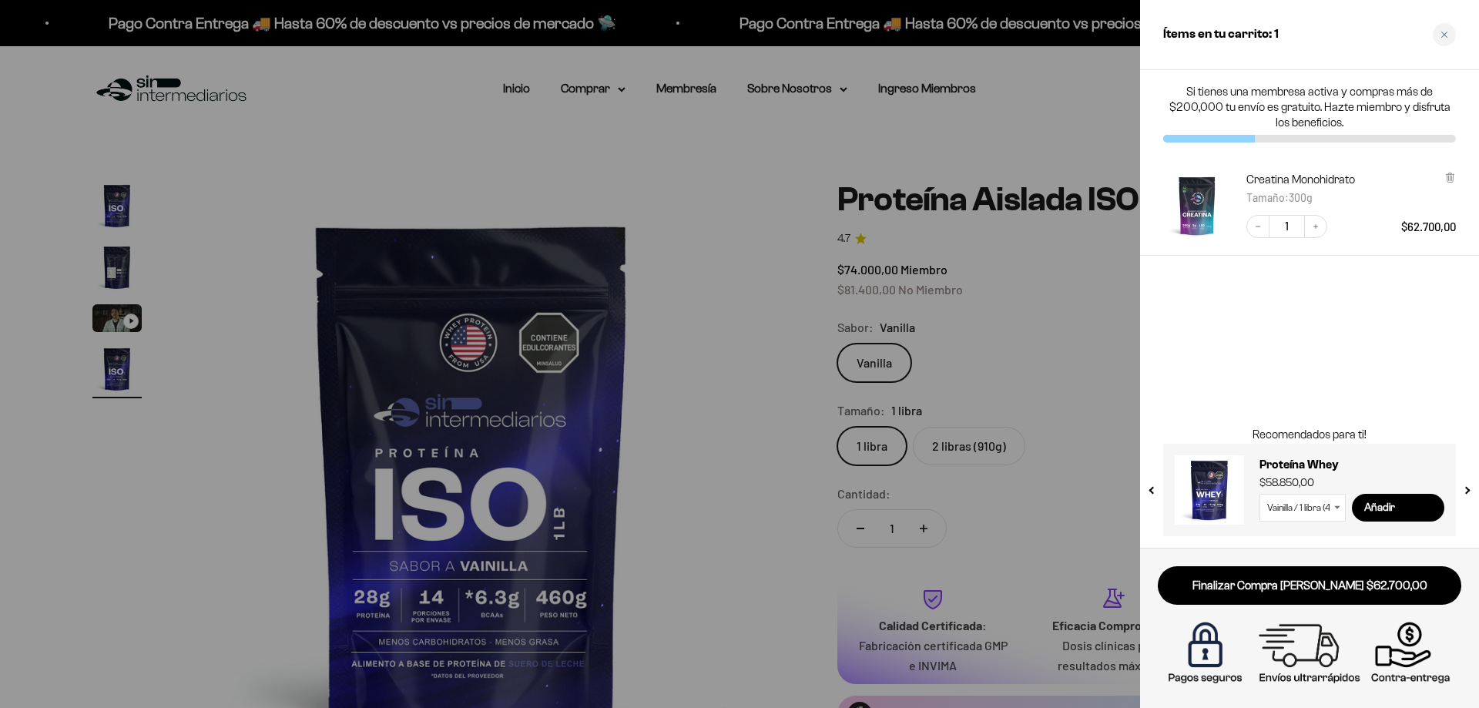
click at [1200, 192] on img "Creatina Monohidrato - 300g" at bounding box center [1197, 206] width 68 height 68
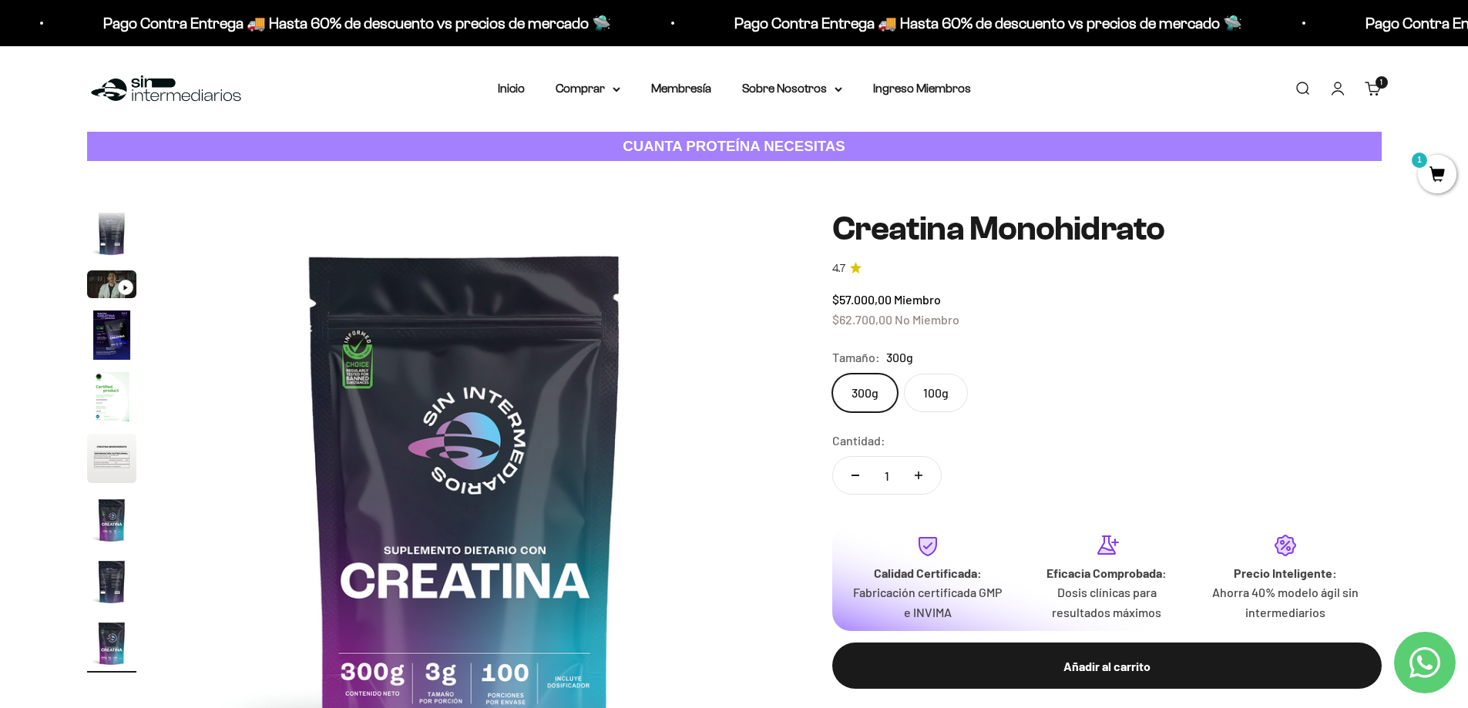
click at [1378, 93] on link "Carrito 1 artículo 1" at bounding box center [1373, 88] width 17 height 17
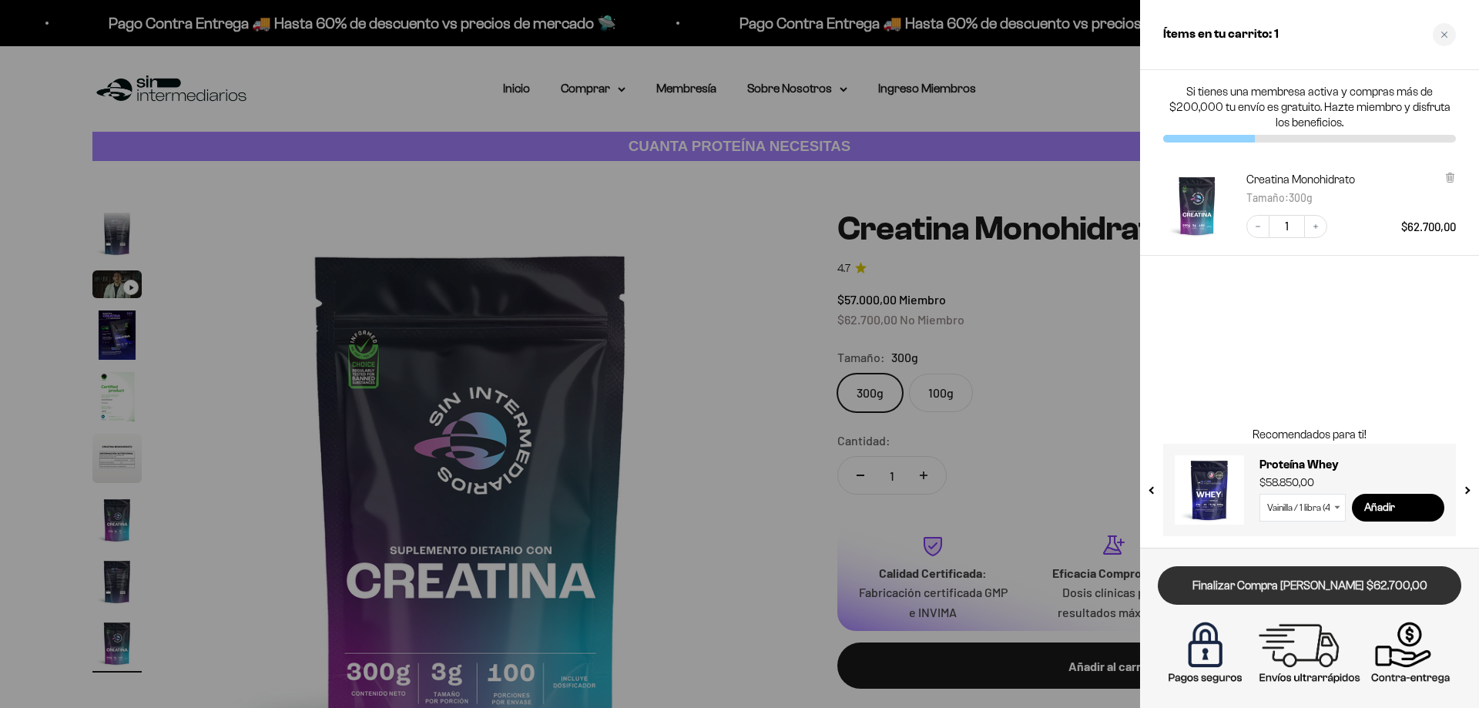
click at [1293, 581] on link "Finalizar Compra [PERSON_NAME] $62.700,00" at bounding box center [1310, 585] width 304 height 39
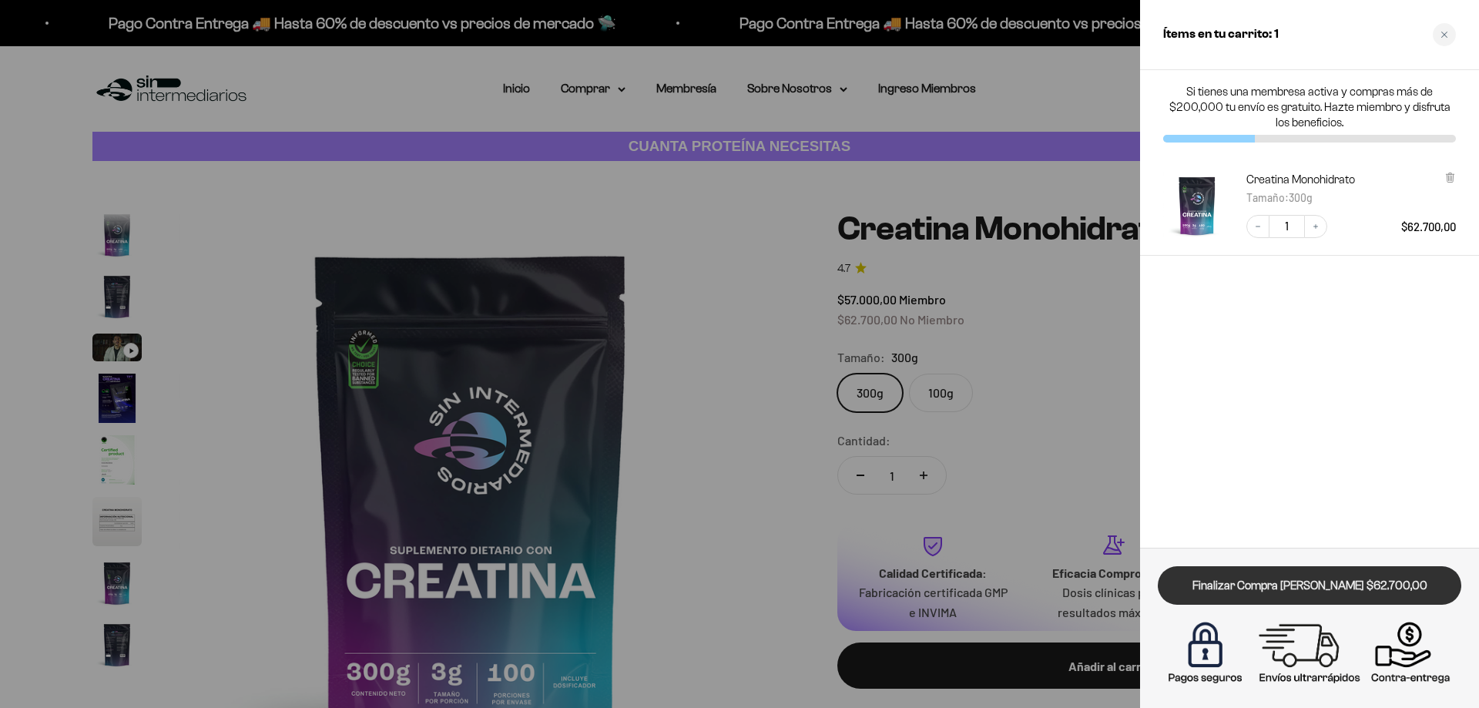
scroll to position [63, 0]
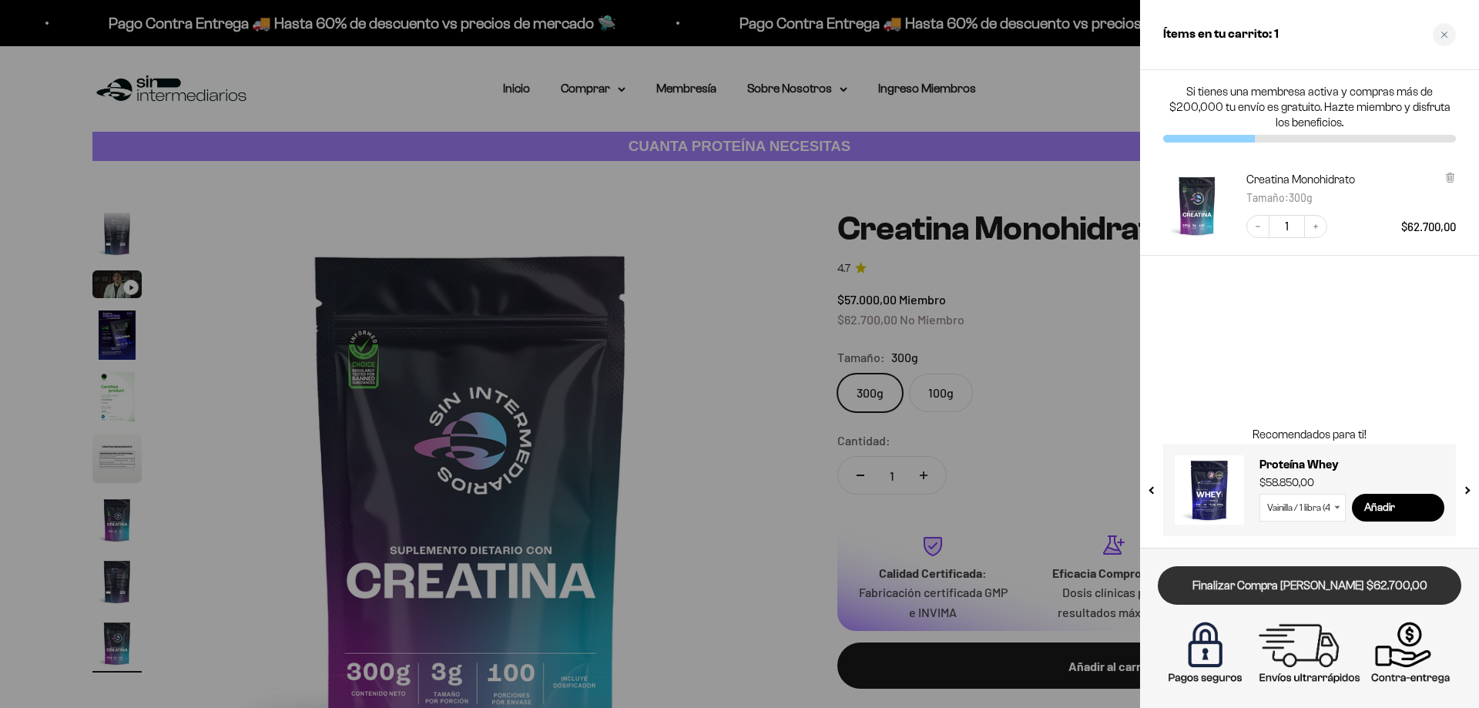
click at [1239, 578] on link "Finalizar Compra [PERSON_NAME] $62.700,00" at bounding box center [1310, 585] width 304 height 39
